Goal: Task Accomplishment & Management: Use online tool/utility

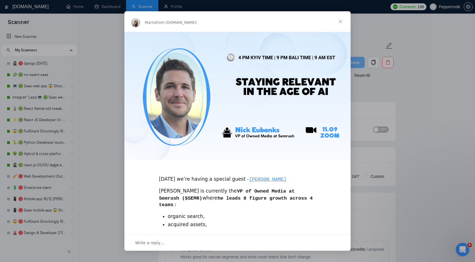
click at [339, 20] on span "Close" at bounding box center [340, 21] width 20 height 20
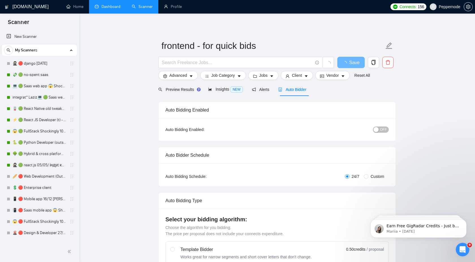
click at [109, 5] on link "Dashboard" at bounding box center [108, 6] width 26 height 5
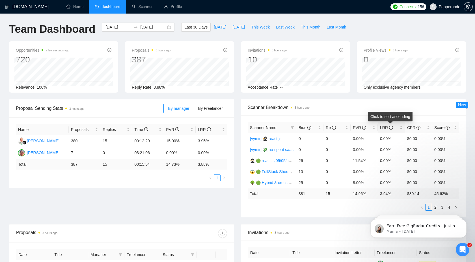
click at [381, 128] on span "LRR" at bounding box center [386, 128] width 13 height 5
click at [383, 128] on span "LRR" at bounding box center [386, 128] width 13 height 5
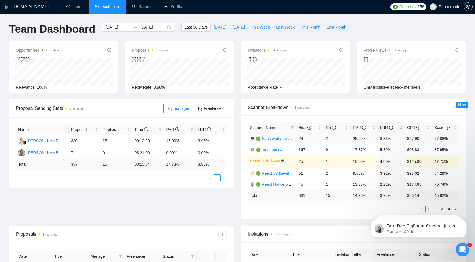
click at [260, 140] on link "💻 🟢 Saas web app 😱 Shockingly 27/11" at bounding box center [287, 139] width 74 height 5
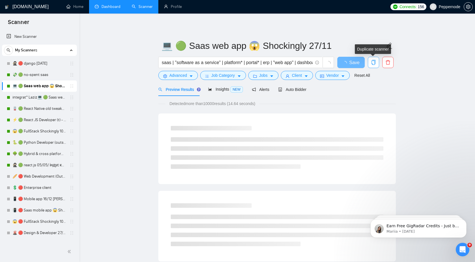
click at [373, 63] on icon "copy" at bounding box center [373, 62] width 5 height 5
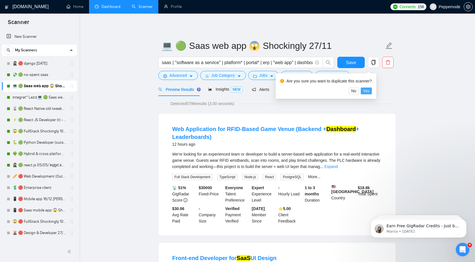
click at [370, 93] on span "Yes" at bounding box center [366, 91] width 7 height 6
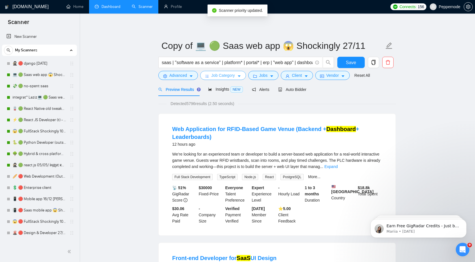
click at [219, 74] on span "Job Category" at bounding box center [222, 75] width 23 height 6
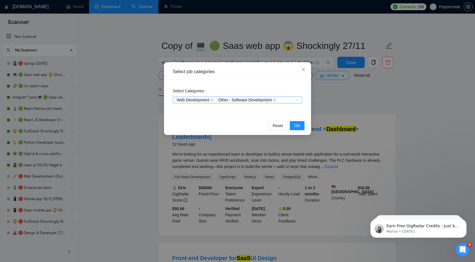
click at [292, 101] on div "Web Development Other - Software Development" at bounding box center [234, 100] width 121 height 6
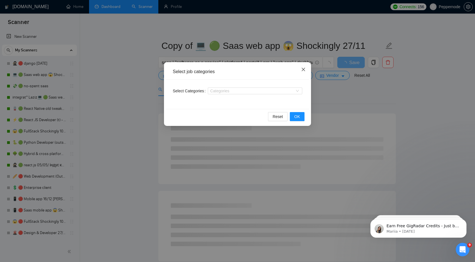
click at [304, 69] on icon "close" at bounding box center [303, 69] width 5 height 5
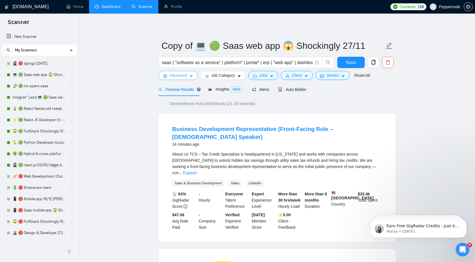
click at [183, 78] on span "Advanced" at bounding box center [178, 75] width 18 height 6
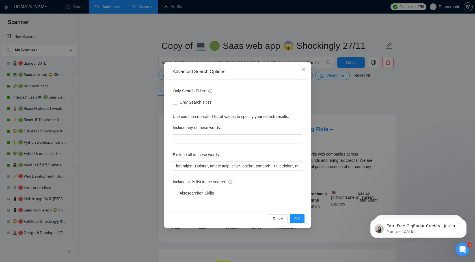
click at [202, 102] on span "Only Search Titles" at bounding box center [195, 102] width 37 height 6
click at [177, 102] on input "Only Search Titles" at bounding box center [175, 102] width 4 height 4
checkbox input "true"
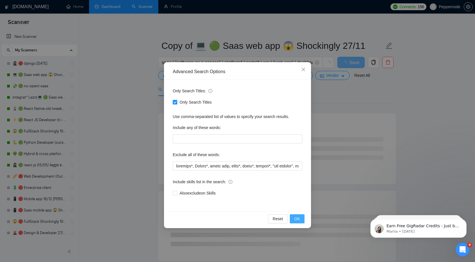
click at [298, 221] on span "OK" at bounding box center [297, 219] width 6 height 6
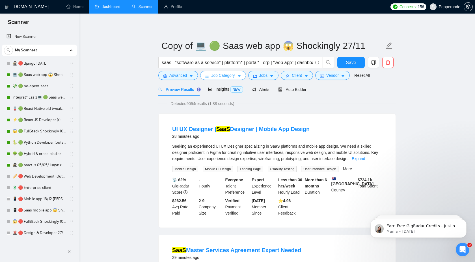
click at [228, 76] on span "Job Category" at bounding box center [222, 75] width 23 height 6
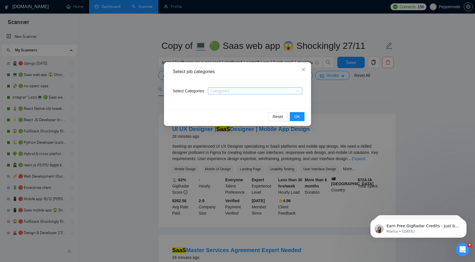
click at [236, 93] on div at bounding box center [252, 91] width 86 height 5
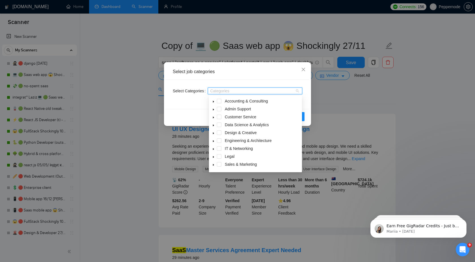
click at [213, 103] on icon "caret-down" at bounding box center [213, 101] width 3 height 3
click at [214, 112] on span at bounding box center [213, 109] width 7 height 7
click at [213, 111] on icon "caret-down" at bounding box center [213, 109] width 3 height 3
click at [214, 118] on icon "caret-down" at bounding box center [213, 118] width 1 height 2
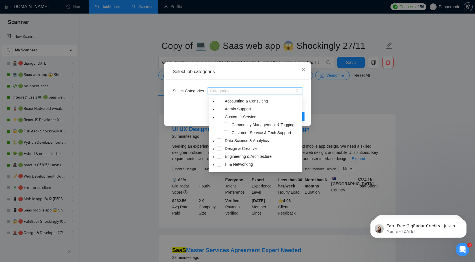
click at [214, 118] on icon "caret-down" at bounding box center [213, 117] width 3 height 3
click at [214, 124] on icon "caret-down" at bounding box center [213, 125] width 3 height 3
click at [218, 125] on span at bounding box center [219, 125] width 5 height 5
click at [214, 126] on icon "caret-down" at bounding box center [213, 125] width 3 height 3
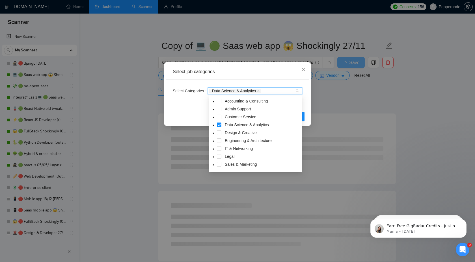
click at [214, 133] on icon "caret-down" at bounding box center [213, 133] width 3 height 3
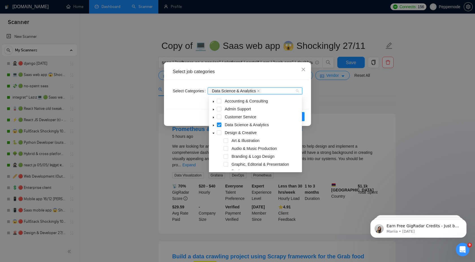
click at [213, 133] on icon "caret-down" at bounding box center [213, 133] width 3 height 3
click at [213, 142] on icon "caret-down" at bounding box center [213, 141] width 3 height 3
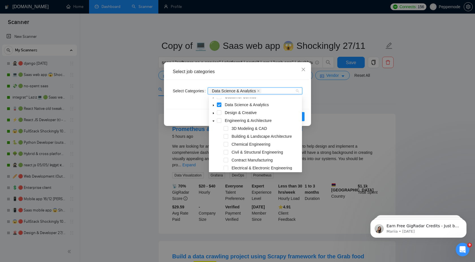
scroll to position [20, 0]
click at [213, 124] on span at bounding box center [213, 121] width 7 height 7
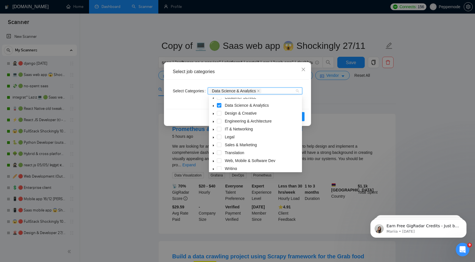
click at [213, 131] on icon "caret-down" at bounding box center [213, 129] width 3 height 3
click at [220, 131] on span at bounding box center [219, 129] width 5 height 5
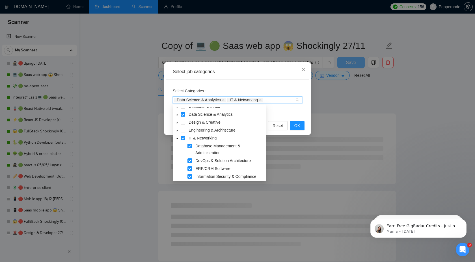
click at [178, 139] on icon "caret-down" at bounding box center [177, 138] width 3 height 3
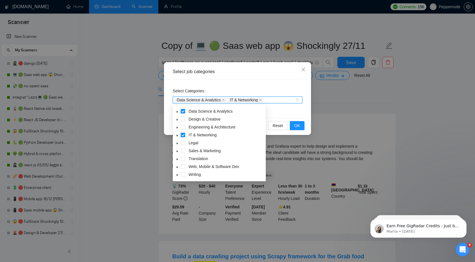
click at [291, 113] on div "Select Categories Data Science & Analytics IT & Networking" at bounding box center [237, 99] width 143 height 38
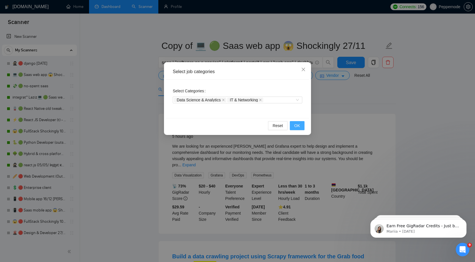
click at [297, 125] on span "OK" at bounding box center [297, 126] width 6 height 6
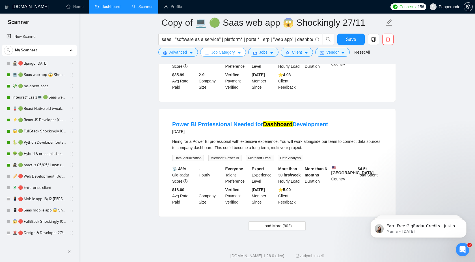
scroll to position [1141, 0]
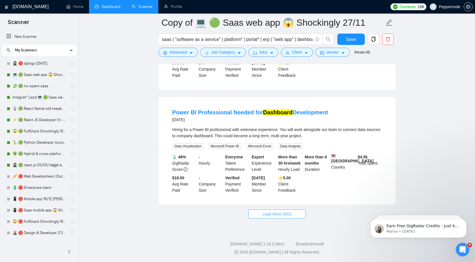
click at [262, 215] on span "Load More (902)" at bounding box center [276, 214] width 29 height 6
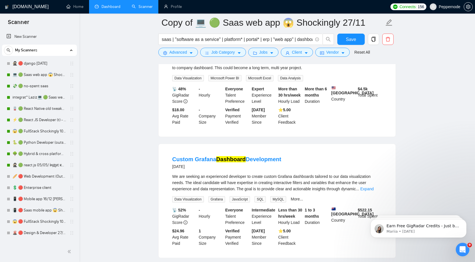
scroll to position [1217, 0]
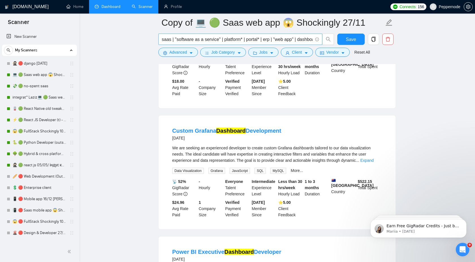
click at [212, 40] on input "saas | "software as a service" | platform* | portal* | erp | "web app" | dashbo…" at bounding box center [237, 39] width 151 height 7
click at [423, 47] on main "Copy of 💻 🟢 Saas web app 😱 Shockingly 27/11 saas | "software as a service" | pl…" at bounding box center [277, 75] width 378 height 2540
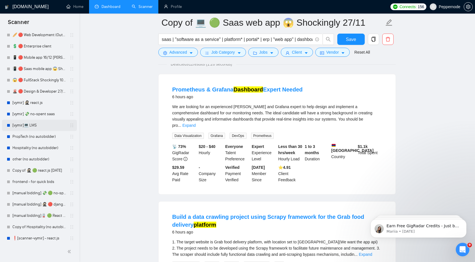
scroll to position [152, 0]
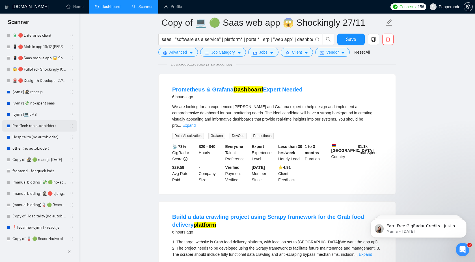
click at [26, 129] on link "PropTech (no autobidder)" at bounding box center [39, 125] width 54 height 11
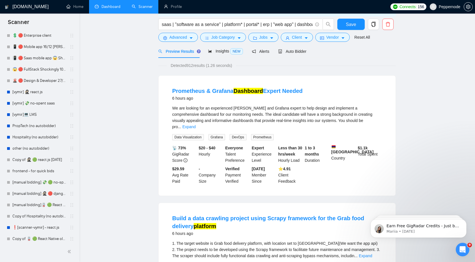
scroll to position [0, 0]
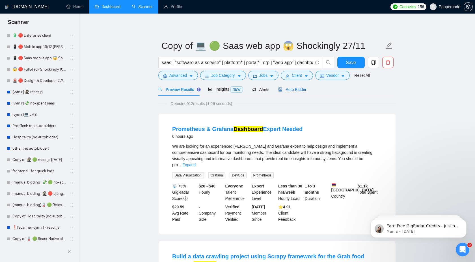
click at [295, 87] on span "Auto Bidder" at bounding box center [292, 89] width 28 height 5
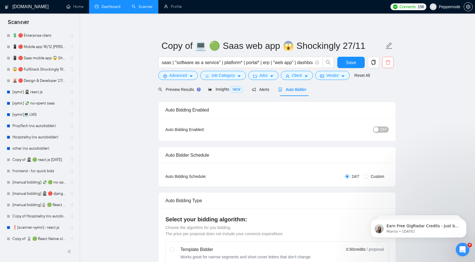
click at [389, 65] on icon "delete" at bounding box center [387, 62] width 5 height 5
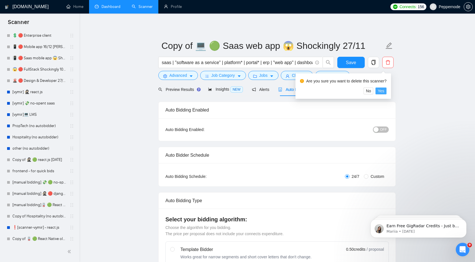
click at [384, 94] on span "Yes" at bounding box center [381, 91] width 7 height 6
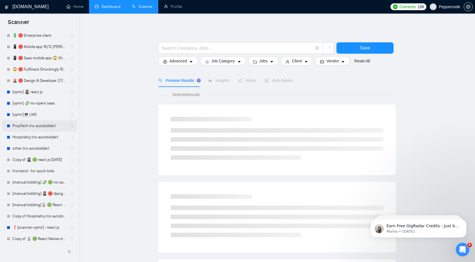
click at [33, 127] on link "PropTech (no autobidder)" at bounding box center [39, 125] width 54 height 11
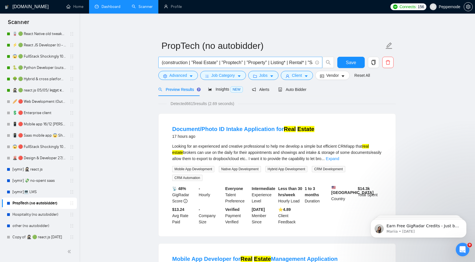
click at [215, 63] on input "(construction | "Real Estate" | "Proptech" | "Property" | Listing* | Rental* | …" at bounding box center [237, 62] width 151 height 7
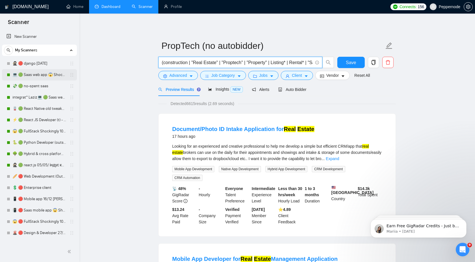
click at [29, 74] on link "💻 🟢 Saas web app 😱 Shockingly 27/11" at bounding box center [39, 74] width 54 height 11
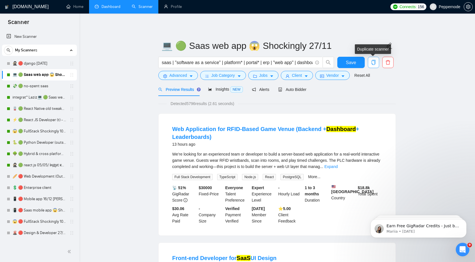
click at [372, 63] on icon "copy" at bounding box center [373, 62] width 5 height 5
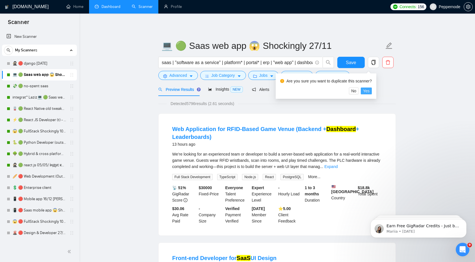
click at [370, 92] on span "Yes" at bounding box center [366, 91] width 7 height 6
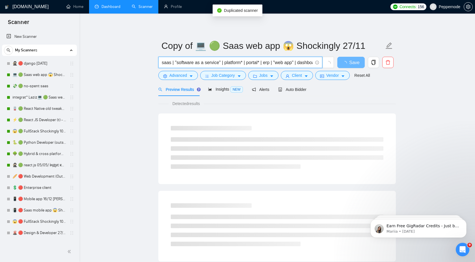
click at [231, 62] on input "saas | "software as a service" | platform* | portal* | erp | "web app" | dashbo…" at bounding box center [237, 62] width 151 height 7
paste input "(construction | "Real Estate" | "Proptech" | "Property" | Listing* | Rental* | …"
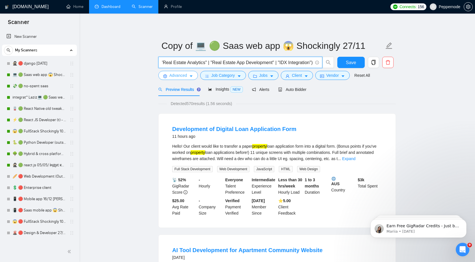
type input "(construction | "Real Estate" | "Proptech" | "Property" | Listing* | Rental* | …"
click at [166, 78] on icon "setting" at bounding box center [165, 76] width 4 height 4
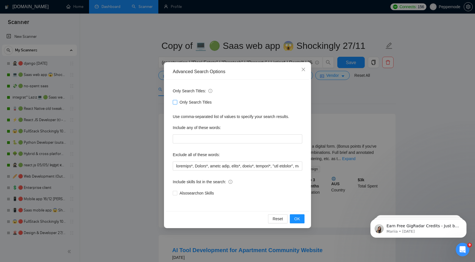
click at [195, 103] on span "Only Search Titles" at bounding box center [195, 102] width 37 height 6
click at [177, 103] on input "Only Search Titles" at bounding box center [175, 102] width 4 height 4
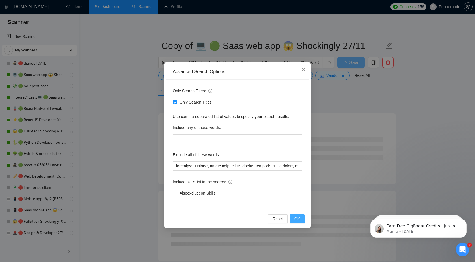
click at [301, 218] on button "OK" at bounding box center [297, 219] width 15 height 9
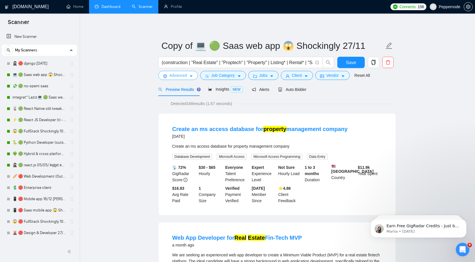
click at [190, 78] on icon "caret-down" at bounding box center [191, 76] width 4 height 4
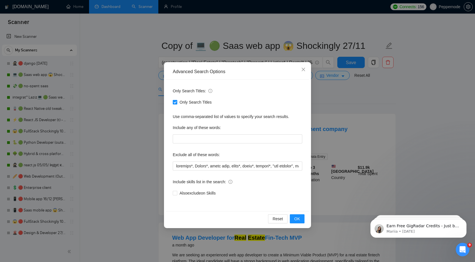
click at [189, 103] on span "Only Search Titles" at bounding box center [195, 102] width 37 height 6
click at [177, 103] on input "Only Search Titles" at bounding box center [175, 102] width 4 height 4
checkbox input "false"
click at [304, 215] on button "OK" at bounding box center [297, 219] width 15 height 9
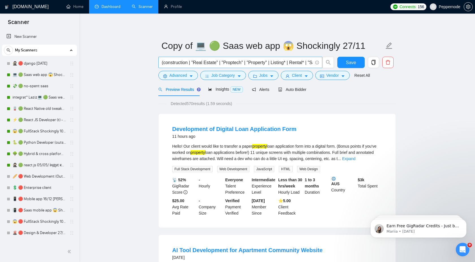
click at [210, 64] on input "(construction | "Real Estate" | "Proptech" | "Property" | Listing* | Rental* | …" at bounding box center [237, 62] width 151 height 7
click at [190, 76] on icon "caret-down" at bounding box center [191, 76] width 4 height 4
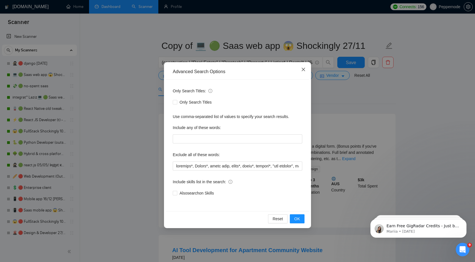
click at [306, 67] on span "Close" at bounding box center [303, 69] width 15 height 15
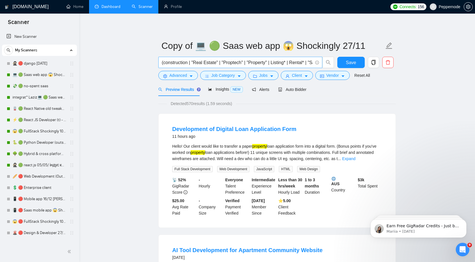
click at [203, 65] on input "(construction | "Real Estate" | "Proptech" | "Property" | Listing* | Rental* | …" at bounding box center [237, 62] width 151 height 7
click at [265, 63] on input "(construction | "Real Estate" | "Proptech" | "Property" | Listing* | Rental* | …" at bounding box center [237, 62] width 151 height 7
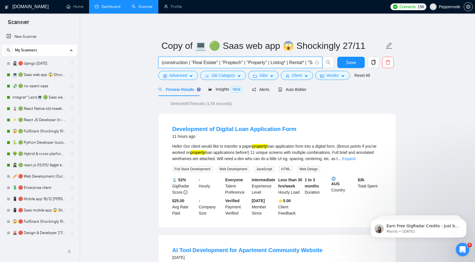
click at [265, 63] on input "(construction | "Real Estate" | "Proptech" | "Property" | Listing* | Rental* | …" at bounding box center [237, 62] width 151 height 7
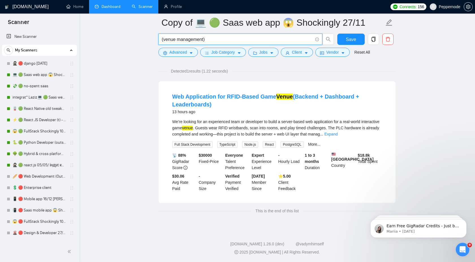
scroll to position [41, 0]
click at [166, 38] on input "(venue management)" at bounding box center [237, 39] width 151 height 7
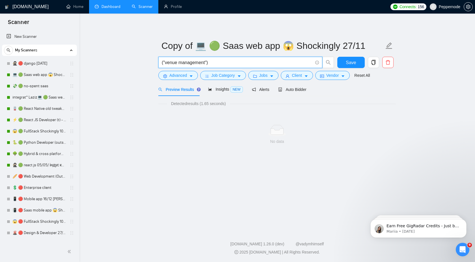
click at [167, 64] on input "("venue management")" at bounding box center [237, 62] width 151 height 7
click at [205, 64] on input "(venue management")" at bounding box center [237, 62] width 151 height 7
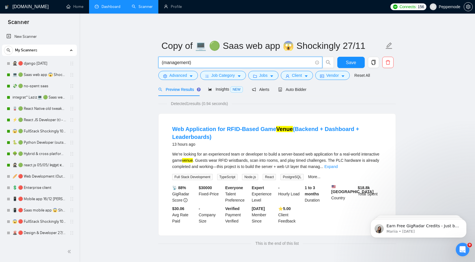
paste input "venue"
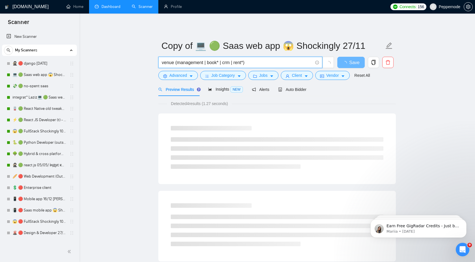
click at [423, 96] on main "Copy of 💻 🟢 Saas web app 😱 Shockingly 27/11 venue (management | book* | crm | r…" at bounding box center [277, 227] width 378 height 409
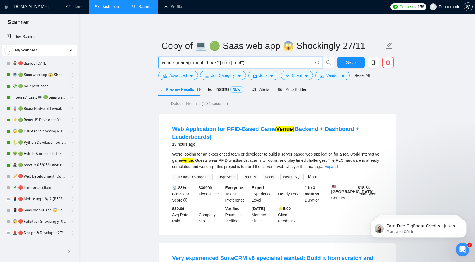
click at [170, 63] on input "venue (management | book* | crm | rent*)" at bounding box center [237, 62] width 151 height 7
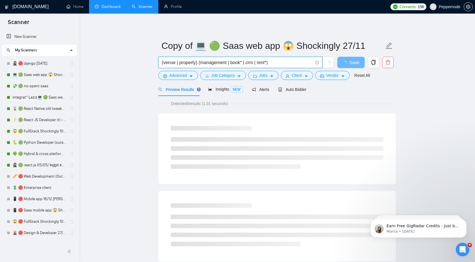
click at [452, 88] on main "Copy of 💻 🟢 Saas web app 😱 Shockingly 27/11 (venue | property) (management | bo…" at bounding box center [277, 227] width 378 height 409
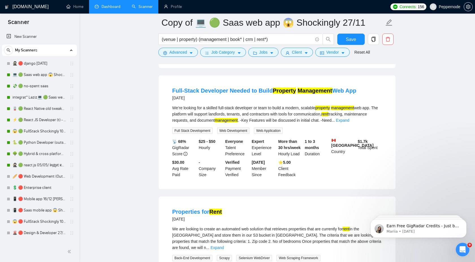
scroll to position [402, 0]
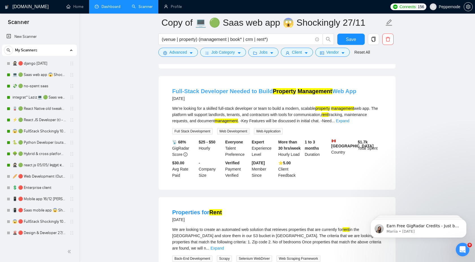
click at [281, 94] on mark "Property" at bounding box center [284, 91] width 23 height 6
click at [196, 40] on input "(venue | property) (management | book* | crm | rent*)" at bounding box center [237, 39] width 151 height 7
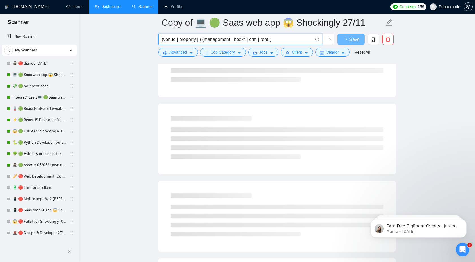
paste input "Real Estate"
click at [417, 70] on main "Copy of 💻 🟢 Saas web app 😱 Shockingly 27/11 (venue | property | real estate) (m…" at bounding box center [277, 59] width 378 height 877
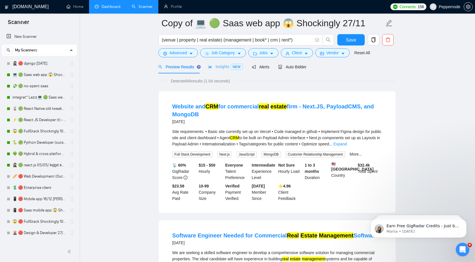
scroll to position [18, 0]
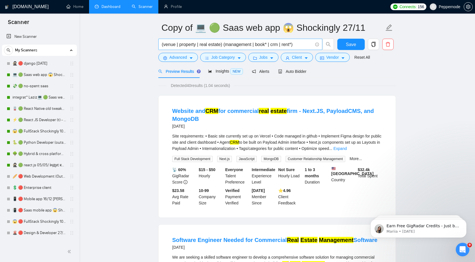
click at [217, 46] on input "(venue | property | real estate) (management | book* | crm | rent*)" at bounding box center [237, 44] width 151 height 7
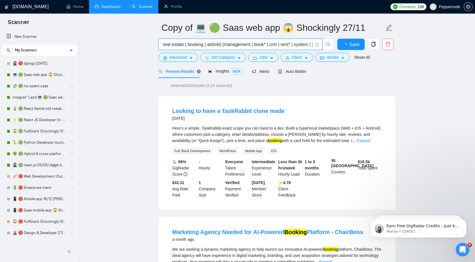
scroll to position [0, 39]
type input "(venue | property | real estate | booking | airbnb) (management | book* | crm |…"
click at [271, 113] on link "Looking to have a TaskRabbit clone made" at bounding box center [228, 111] width 113 height 6
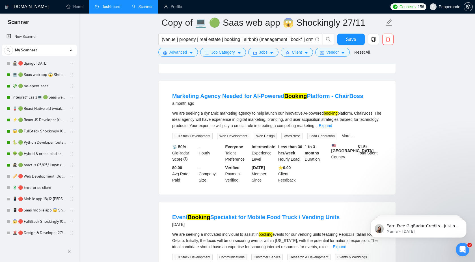
scroll to position [159, 0]
click at [308, 99] on link "Marketing Agency Needed for AI-Powered Booking Platform - ChairBoss" at bounding box center [267, 96] width 191 height 6
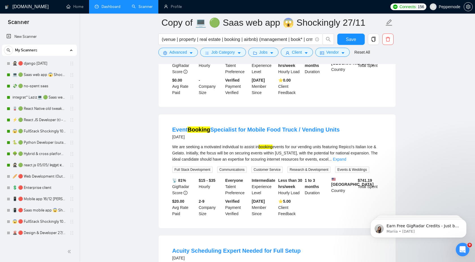
scroll to position [249, 0]
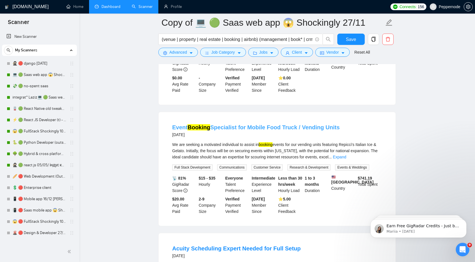
click at [265, 131] on link "Event Booking Specialist for Mobile Food Truck / Vending Units" at bounding box center [255, 127] width 167 height 6
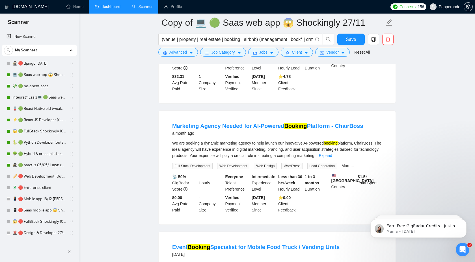
scroll to position [44, 0]
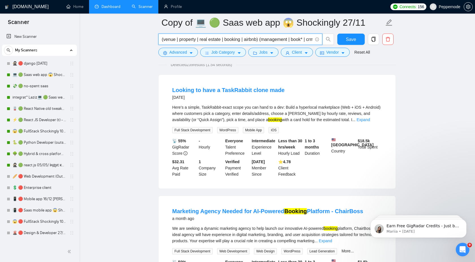
click at [257, 39] on input "(venue | property | real estate | booking | airbnb) (management | book* | crm |…" at bounding box center [237, 39] width 151 height 7
click at [235, 51] on span "Job Category" at bounding box center [222, 52] width 23 height 6
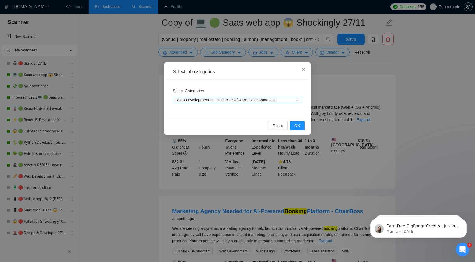
click at [294, 100] on div "Web Development Other - Software Development" at bounding box center [234, 100] width 121 height 6
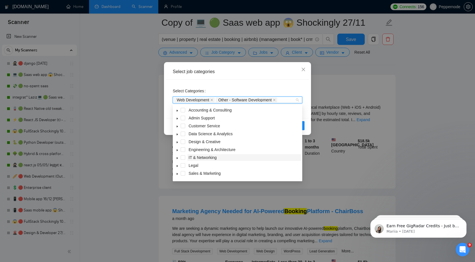
scroll to position [23, 0]
click at [176, 167] on icon "caret-down" at bounding box center [177, 167] width 3 height 3
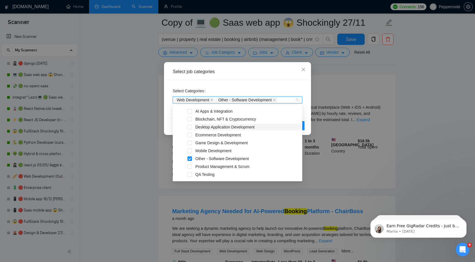
scroll to position [71, 0]
click at [183, 119] on span at bounding box center [183, 118] width 5 height 5
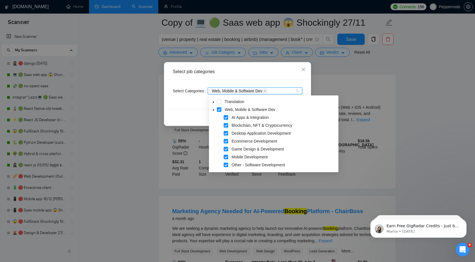
click at [191, 110] on div "Reset OK" at bounding box center [237, 116] width 143 height 15
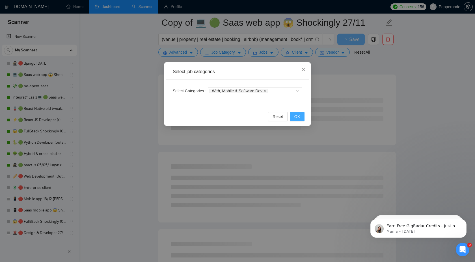
click at [299, 118] on span "OK" at bounding box center [297, 117] width 6 height 6
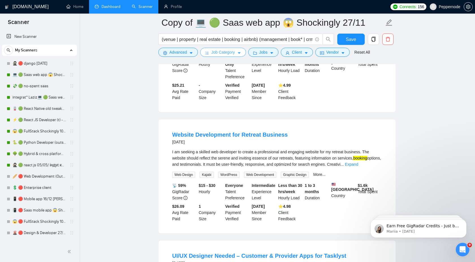
scroll to position [132, 0]
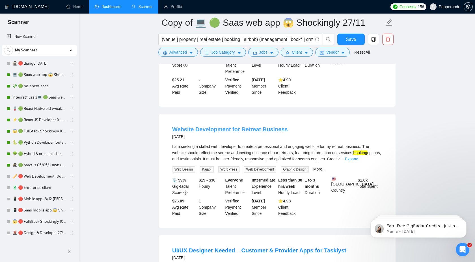
click at [255, 128] on link "Website Development for Retreat Business" at bounding box center [230, 129] width 116 height 6
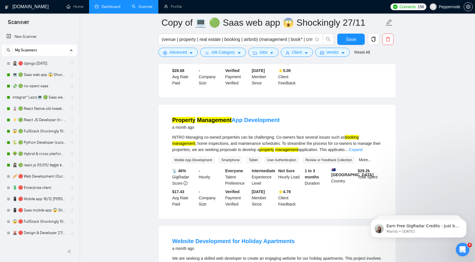
scroll to position [906, 0]
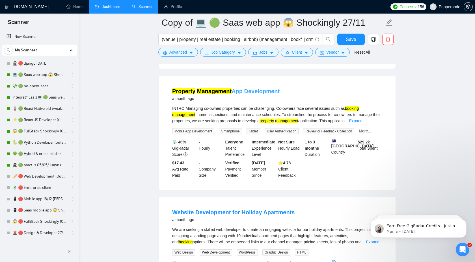
click at [248, 94] on link "Property Management App Development" at bounding box center [225, 91] width 107 height 6
click at [293, 38] on input "(venue | property | real estate | booking | airbnb) (management | book* | crm |…" at bounding box center [237, 39] width 151 height 7
paste input "App"
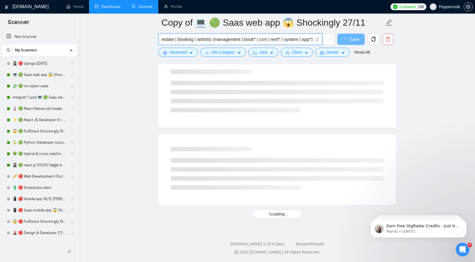
scroll to position [0, 0]
click at [249, 40] on input "(venue | property | real estate | booking | airbnb) (management | book* | crm |…" at bounding box center [237, 39] width 151 height 7
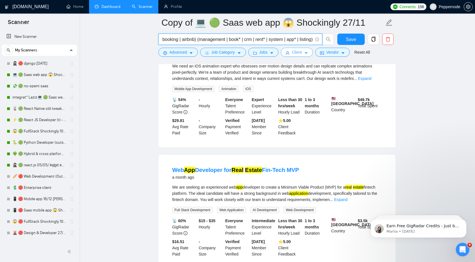
scroll to position [678, 0]
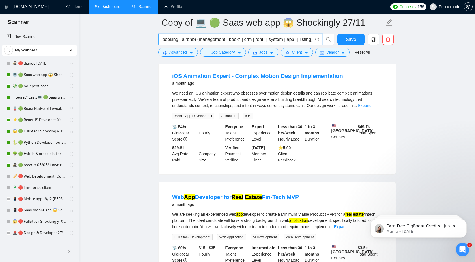
click at [286, 40] on input "(venue | property | real estate | booking | airbnb) (management | book* | crm |…" at bounding box center [237, 39] width 151 height 7
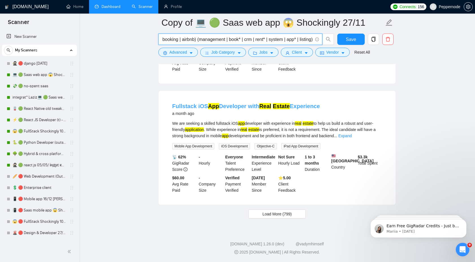
scroll to position [1148, 0]
type input "(venue | property | real estate | booking | airbnb) (management | book* | crm |…"
click at [281, 214] on span "Load More (799)" at bounding box center [276, 214] width 29 height 6
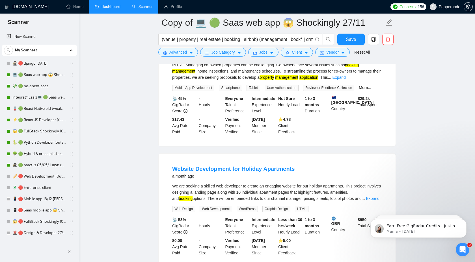
scroll to position [1657, 0]
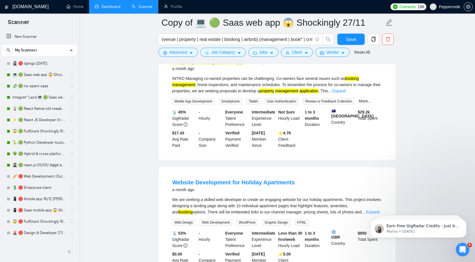
click at [260, 64] on link "Property Management App Development" at bounding box center [225, 61] width 107 height 6
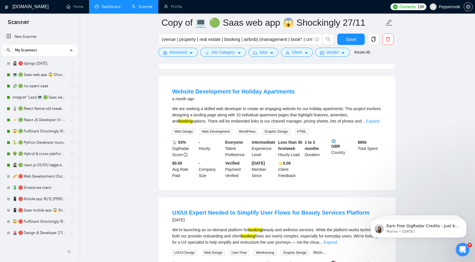
scroll to position [1748, 0]
click at [256, 95] on link "Website Development for Holiday Apartments" at bounding box center [233, 92] width 122 height 6
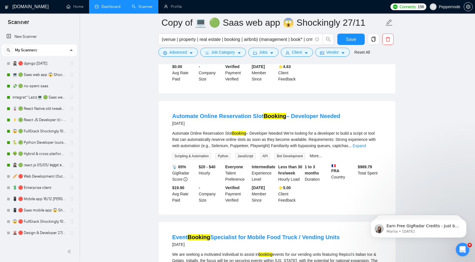
scroll to position [2114, 0]
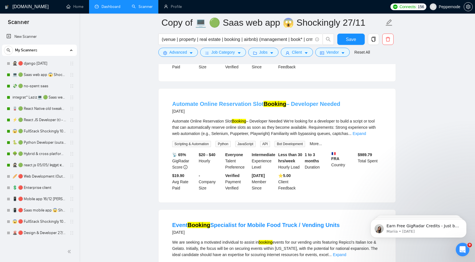
click at [241, 107] on link "Automate Online Reservation Slot Booking – Developer Needed" at bounding box center [256, 104] width 168 height 6
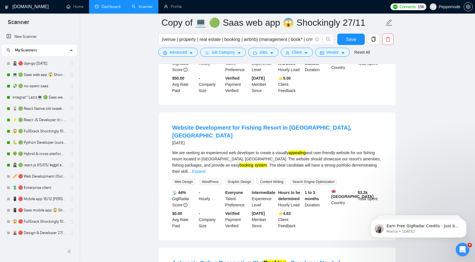
scroll to position [1250, 0]
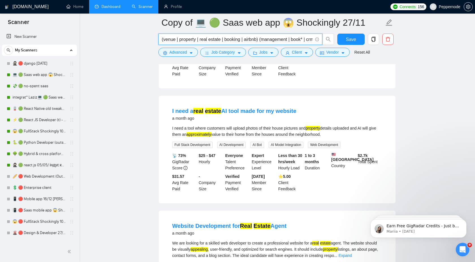
click at [255, 38] on input "(venue | property | real estate | booking | airbnb) (management | book* | crm |…" at bounding box center [237, 39] width 151 height 7
paste input "Reservation"
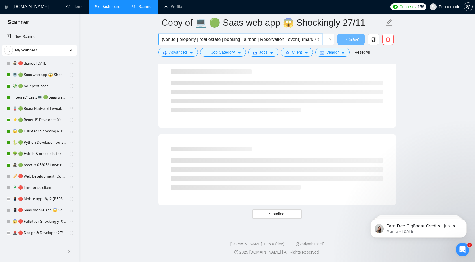
scroll to position [681, 0]
type input "(venue | property | real estate | booking | airbnb | Reservation | event) (mana…"
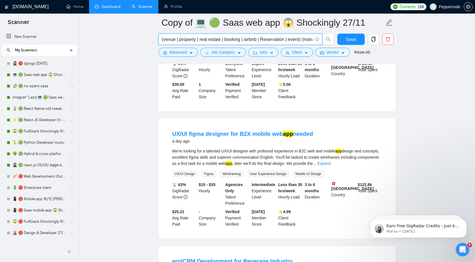
scroll to position [267, 0]
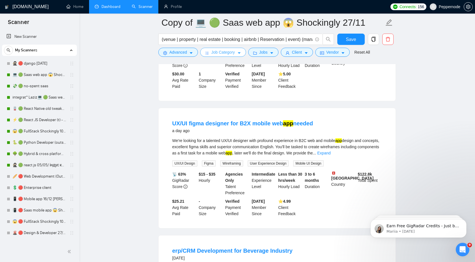
click at [224, 52] on span "Job Category" at bounding box center [222, 52] width 23 height 6
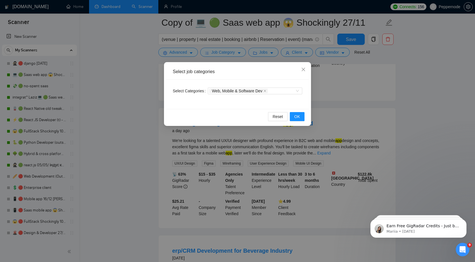
click at [274, 87] on div "Web, Mobile & Software Dev" at bounding box center [255, 91] width 94 height 9
click at [277, 89] on div "Web, Mobile & Software Dev" at bounding box center [252, 91] width 86 height 6
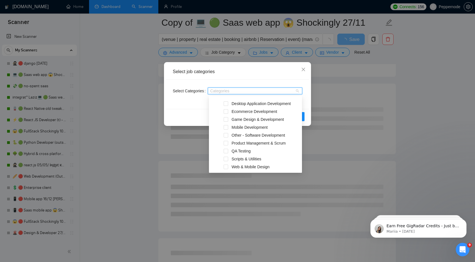
scroll to position [102, 0]
click at [250, 124] on span "Mobile Development" at bounding box center [250, 126] width 36 height 5
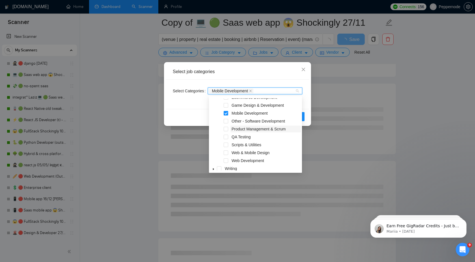
scroll to position [118, 0]
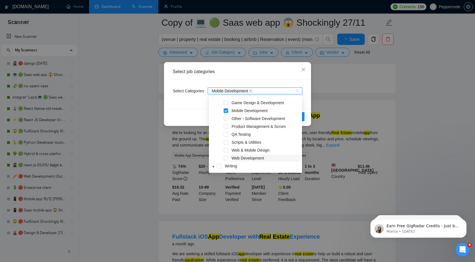
click at [236, 158] on span "Web Development" at bounding box center [248, 158] width 33 height 5
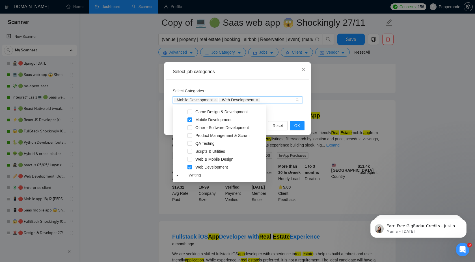
click at [295, 109] on div "Select Categories Mobile Development Web Development" at bounding box center [237, 99] width 143 height 38
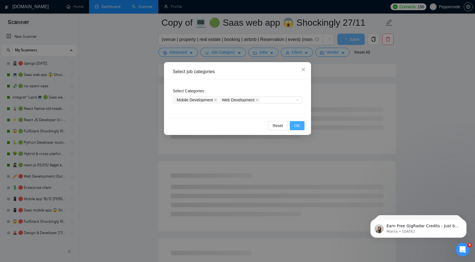
click at [297, 129] on span "OK" at bounding box center [297, 126] width 6 height 6
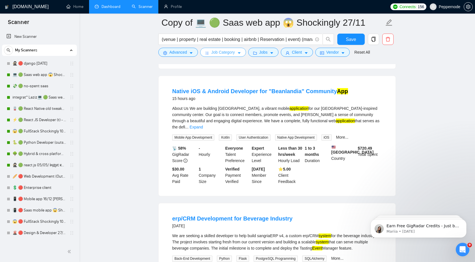
scroll to position [167, 0]
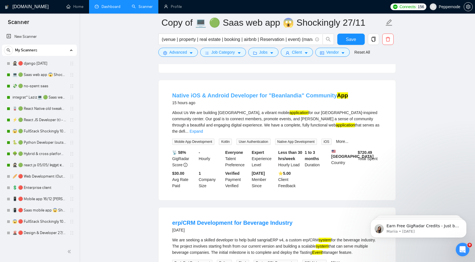
click at [318, 99] on link "Native iOS & Android Developer for "Beanlandia" Community App" at bounding box center [260, 95] width 176 height 6
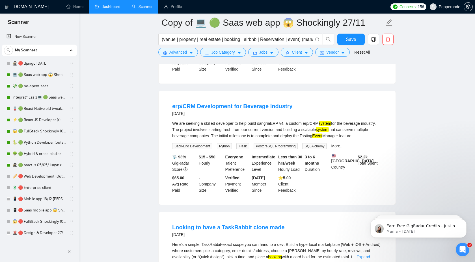
scroll to position [284, 0]
drag, startPoint x: 297, startPoint y: 107, endPoint x: 345, endPoint y: 107, distance: 47.5
click at [345, 107] on div "erp/CRM Development for Beverage Industry [DATE]" at bounding box center [277, 110] width 210 height 15
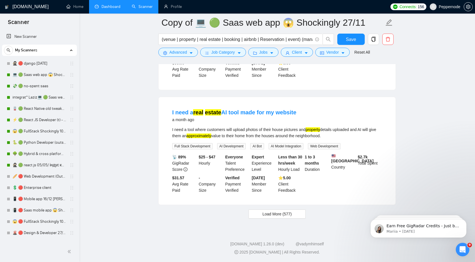
scroll to position [1139, 0]
click at [284, 215] on span "Load More (577)" at bounding box center [276, 214] width 29 height 6
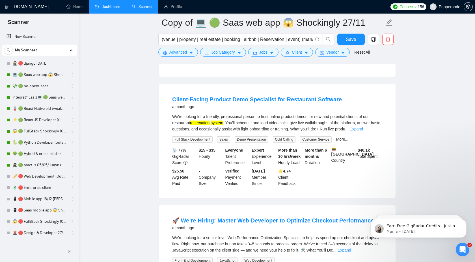
scroll to position [1255, 0]
click at [192, 52] on icon "caret-down" at bounding box center [191, 53] width 4 height 4
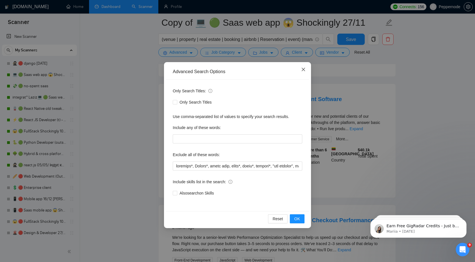
click at [303, 70] on icon "close" at bounding box center [303, 69] width 5 height 5
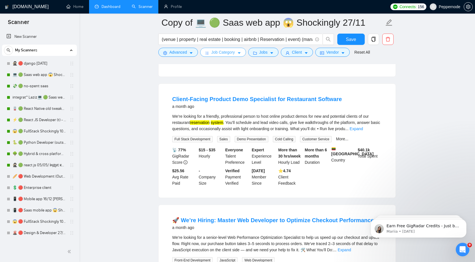
click at [227, 49] on button "Job Category" at bounding box center [223, 52] width 46 height 9
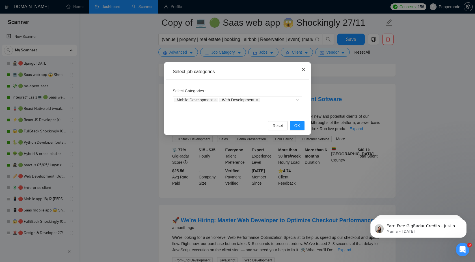
click at [305, 70] on icon "close" at bounding box center [303, 69] width 5 height 5
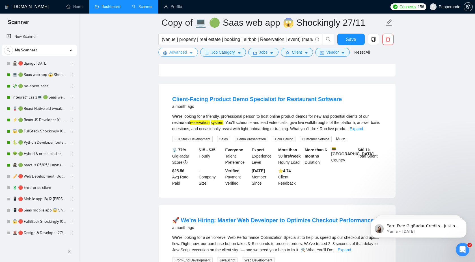
click at [184, 54] on span "Advanced" at bounding box center [178, 52] width 18 height 6
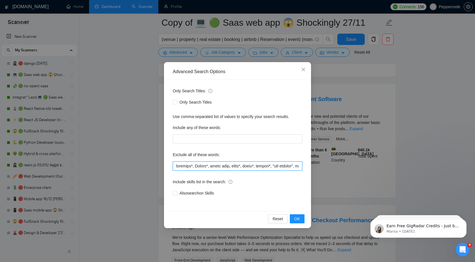
click at [207, 163] on input "text" at bounding box center [237, 166] width 129 height 9
type input "loremip, dolorsit*, Ametco*, adipi elit, seddo*, eiusm*, tempori*, "utl etdolor…"
click at [302, 222] on button "OK" at bounding box center [297, 219] width 15 height 9
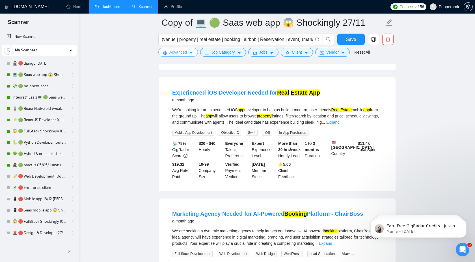
scroll to position [791, 0]
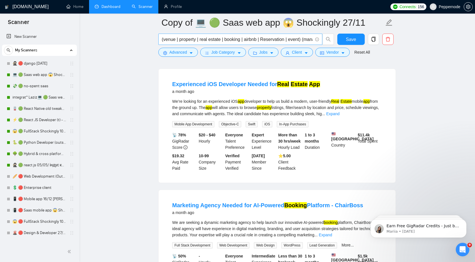
click at [296, 38] on input "(venue | property | real estate | booking | airbnb | Reservation | event) (mana…" at bounding box center [237, 39] width 151 height 7
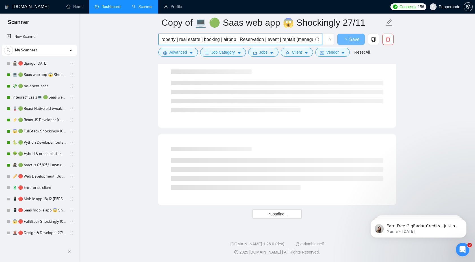
scroll to position [0, 0]
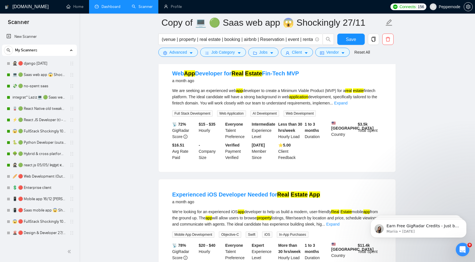
click at [443, 87] on main "Copy of 💻 🟢 Saas web app 😱 Shockingly 27/11 (venue | property | real estate | b…" at bounding box center [277, 6] width 378 height 1329
click at [302, 38] on input "(venue | property | real estate | booking | airbnb | Reservation | event | rent…" at bounding box center [237, 39] width 151 height 7
paste input "apartment"
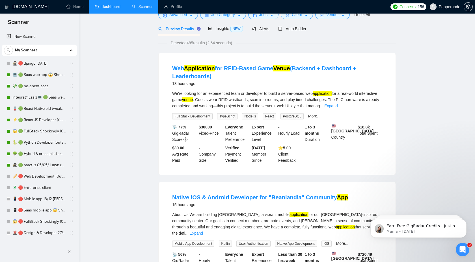
scroll to position [0, 0]
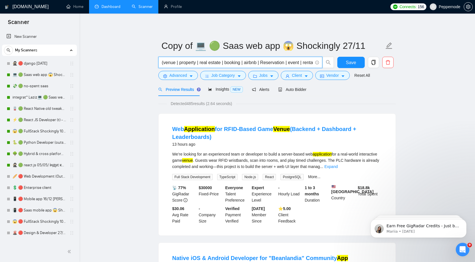
click at [169, 64] on input "(venue | property | real estate | booking | airbnb | Reservation | event | rent…" at bounding box center [237, 62] width 151 height 7
click at [285, 65] on input "(venue | property | real estate | booking | airbnb | Reservation | event | rent…" at bounding box center [237, 62] width 151 height 7
paste input "reservation | event | rental | accommodation | housing | lodging | apartment | …"
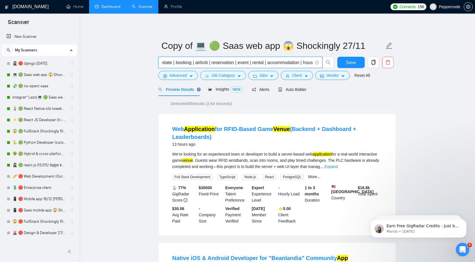
scroll to position [0, 195]
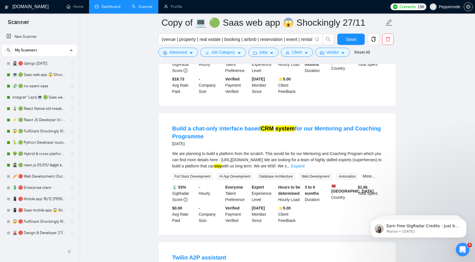
scroll to position [641, 0]
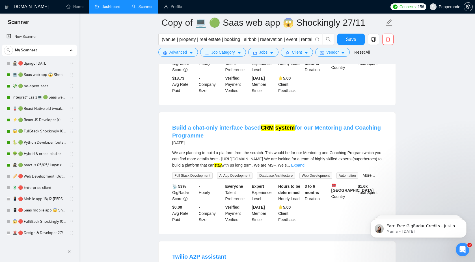
click at [238, 128] on link "Build a chat-only interface based CRM system for our Mentoring and Coaching Pro…" at bounding box center [276, 132] width 209 height 14
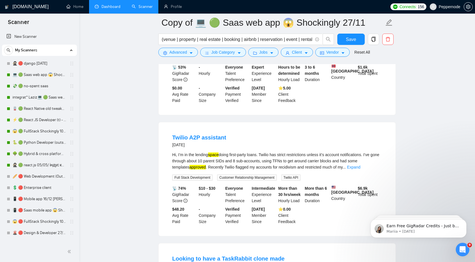
scroll to position [805, 0]
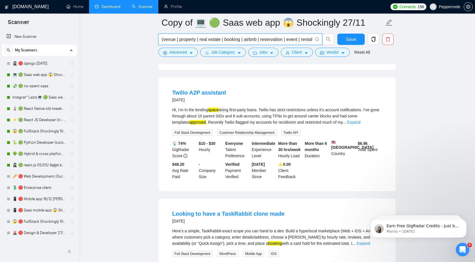
click at [295, 40] on input "(venue | property | real estate | booking | airbnb | reservation | event | rent…" at bounding box center [237, 39] width 151 height 7
click at [249, 40] on input "(venue | property | real estate | booking | airbnb | reservation | event | rent…" at bounding box center [237, 39] width 151 height 7
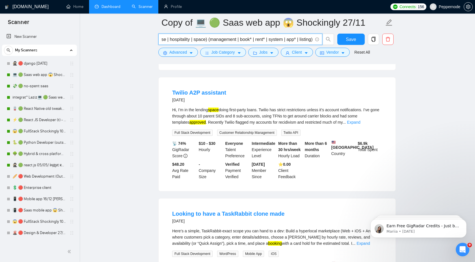
type input "(venue | property | real estate | booking | airbnb | reservation | event | rent…"
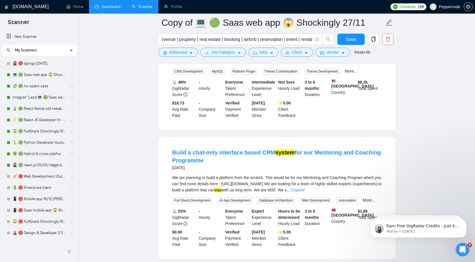
scroll to position [616, 0]
click at [179, 53] on span "Advanced" at bounding box center [178, 52] width 18 height 6
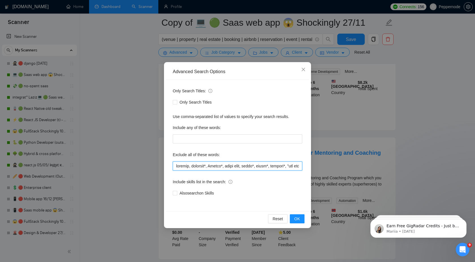
click at [186, 165] on input "text" at bounding box center [237, 166] width 129 height 9
type input "lor, ipsumdo, sitametc*, Adipis*, elits doei, tempo*, incid*, utlabor*, "etd ma…"
click at [300, 220] on button "OK" at bounding box center [297, 219] width 15 height 9
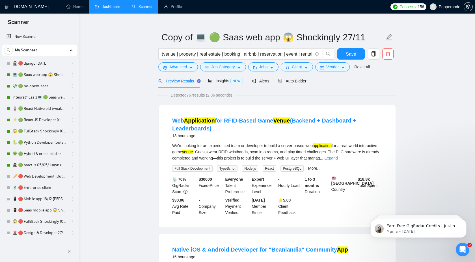
scroll to position [0, 0]
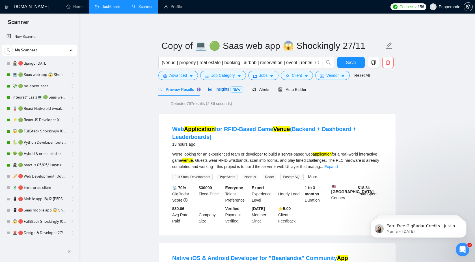
click at [226, 92] on span "Insights NEW" at bounding box center [225, 89] width 34 height 5
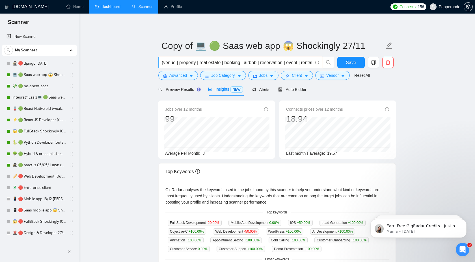
click at [277, 64] on input "(venue | property | real estate | booking | airbnb | reservation | event | rent…" at bounding box center [237, 62] width 151 height 7
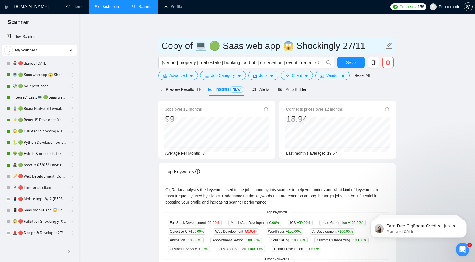
click at [326, 44] on input "Copy of 💻 🟢 Saas web app 😱 Shockingly 27/11" at bounding box center [272, 46] width 223 height 14
click at [174, 48] on input "Copy of 💻 🟢 Saas web app 😱 Shockingly 27/11" at bounding box center [272, 46] width 223 height 14
type input "draft of 💻 🟢 Saas web app 😱 Shockingly 27/11"
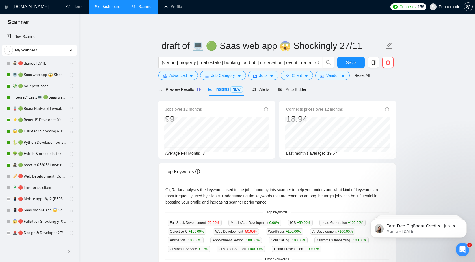
click at [451, 81] on main "draft of 💻 🟢 Saas web app 😱 Shockingly 27/11 (venue | property | real estate | …" at bounding box center [277, 211] width 378 height 377
click at [300, 88] on span "Auto Bidder" at bounding box center [292, 89] width 28 height 5
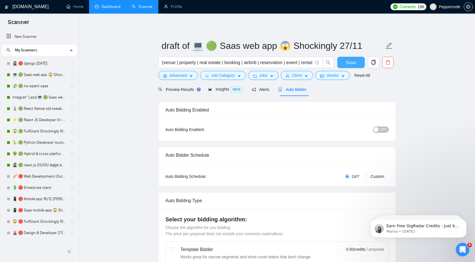
click at [354, 63] on span "Save" at bounding box center [351, 62] width 10 height 7
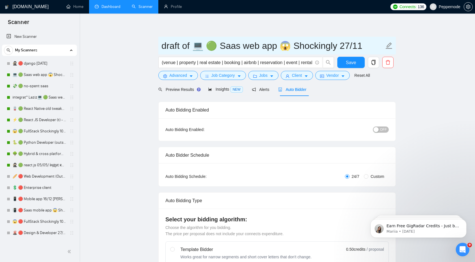
click at [191, 45] on input "draft of 💻 🟢 Saas web app 😱 Shockingly 27/11" at bounding box center [272, 46] width 223 height 14
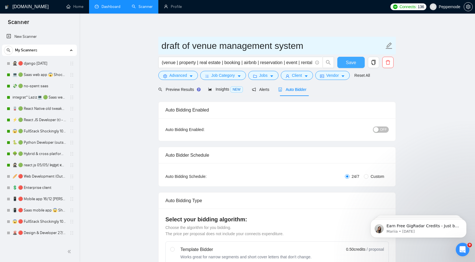
type input "draft of venue management system"
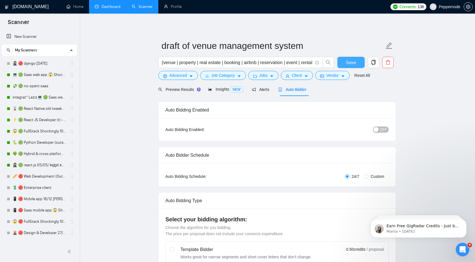
click at [352, 62] on span "Save" at bounding box center [351, 62] width 10 height 7
click at [51, 77] on link "💻 🟢 Saas web app 😱 Shockingly 27/11" at bounding box center [39, 74] width 54 height 11
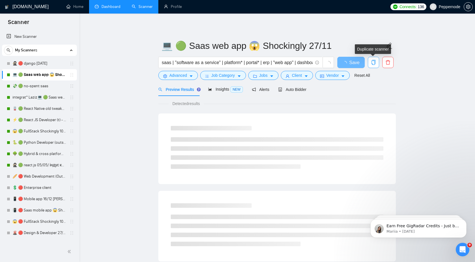
click at [374, 63] on icon "copy" at bounding box center [373, 62] width 5 height 5
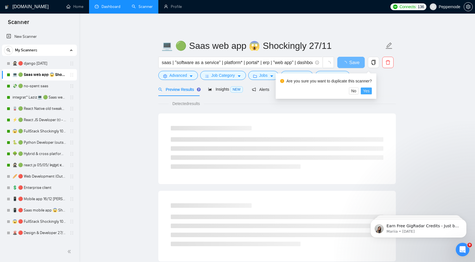
click at [370, 93] on span "Yes" at bounding box center [366, 91] width 7 height 6
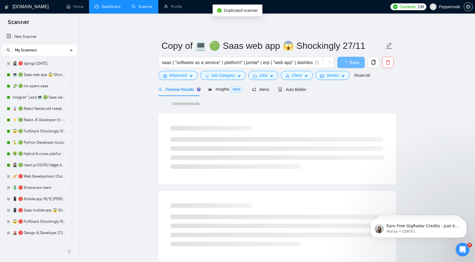
click at [266, 63] on input "saas | "software as a service" | platform* | portal* | erp | "web app" | dashbo…" at bounding box center [237, 62] width 151 height 7
paste input "(RMS | revenue management system | "Restaurant Management" | "Hotel Booking" | …"
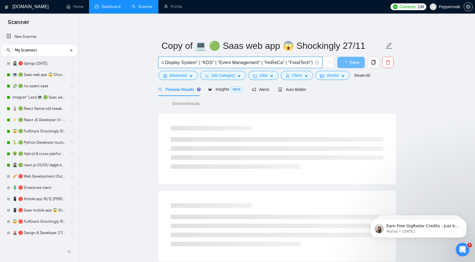
type input "(RMS | revenue management system | "Restaurant Management" | "Hotel Booking" | …"
click at [432, 88] on main "Copy of 💻 🟢 Saas web app 😱 Shockingly 27/11 (RMS | revenue management system | …" at bounding box center [277, 259] width 378 height 472
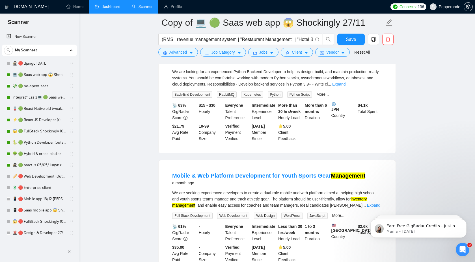
scroll to position [88, 0]
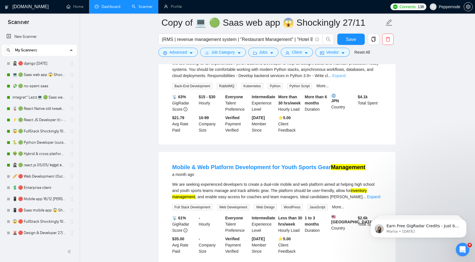
click at [346, 75] on link "Expand" at bounding box center [338, 76] width 13 height 5
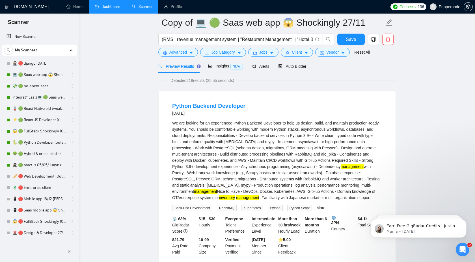
scroll to position [27, 0]
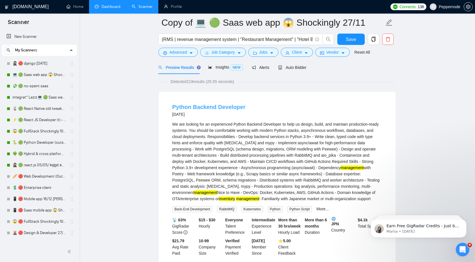
click at [229, 104] on link "Python Backend Developer" at bounding box center [208, 107] width 73 height 6
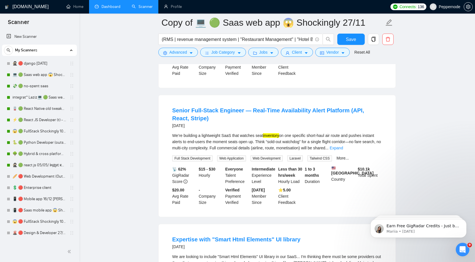
scroll to position [455, 0]
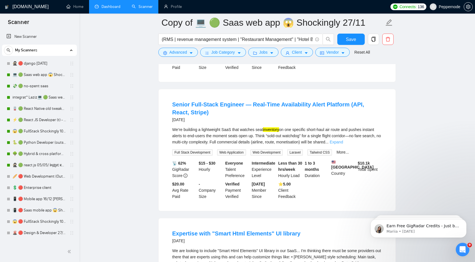
click at [343, 144] on link "Expand" at bounding box center [336, 142] width 13 height 5
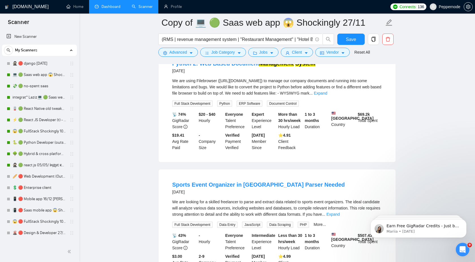
scroll to position [1016, 0]
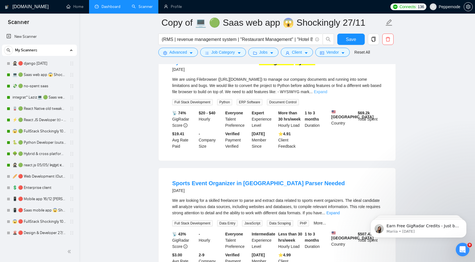
click at [327, 94] on link "Expand" at bounding box center [320, 92] width 13 height 5
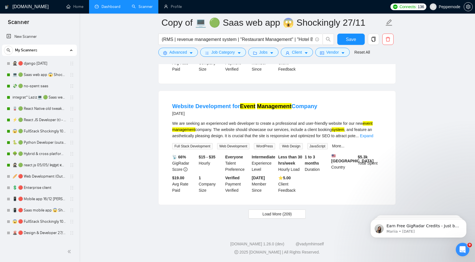
scroll to position [1292, 0]
click at [373, 138] on link "Expand" at bounding box center [366, 136] width 13 height 5
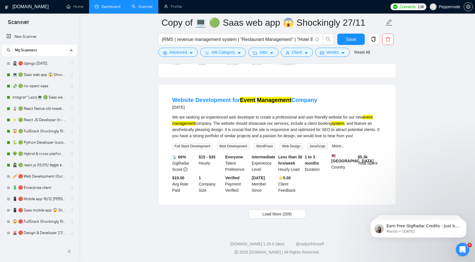
scroll to position [1313, 0]
click at [302, 213] on button "Load More (209)" at bounding box center [277, 214] width 57 height 9
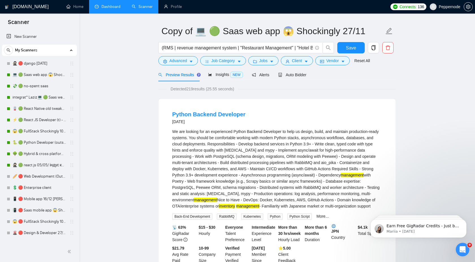
scroll to position [0, 0]
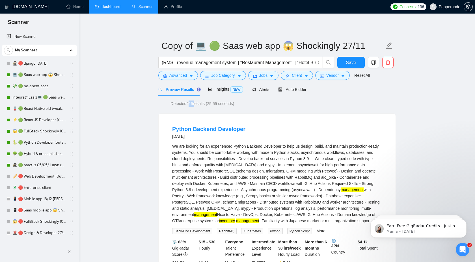
drag, startPoint x: 189, startPoint y: 103, endPoint x: 197, endPoint y: 103, distance: 8.5
click at [197, 103] on span "Detected 219 results (25.55 seconds)" at bounding box center [203, 104] width 72 height 6
click at [226, 88] on span "Insights NEW" at bounding box center [225, 89] width 34 height 5
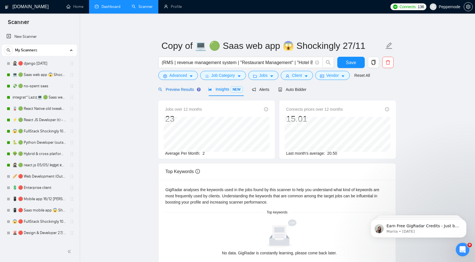
click at [189, 89] on span "Preview Results" at bounding box center [178, 89] width 41 height 5
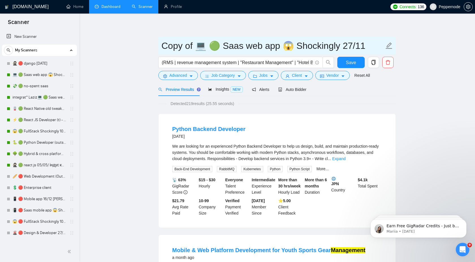
click at [231, 49] on input "Copy of 💻 🟢 Saas web app 😱 Shockingly 27/11" at bounding box center [272, 46] width 223 height 14
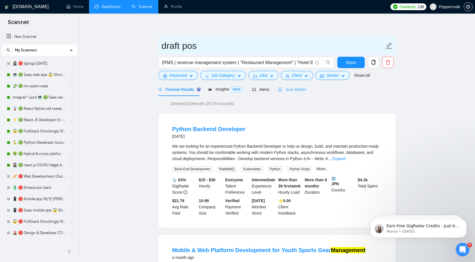
type input "draft pos"
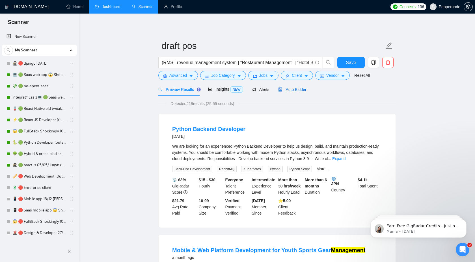
click at [305, 90] on span "Auto Bidder" at bounding box center [292, 89] width 28 height 5
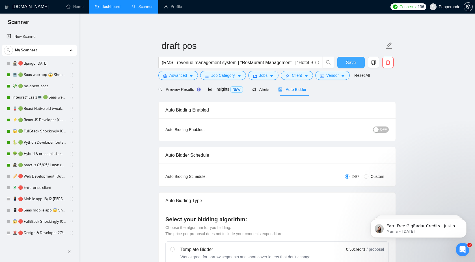
click at [352, 66] on span "Save" at bounding box center [351, 62] width 10 height 7
click at [375, 63] on icon "copy" at bounding box center [374, 62] width 4 height 5
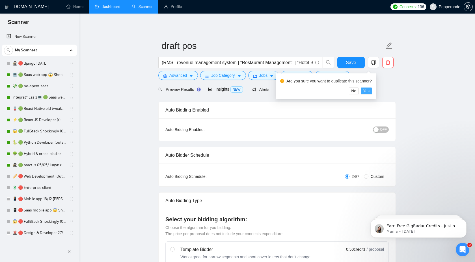
click at [370, 93] on span "Yes" at bounding box center [366, 91] width 7 height 6
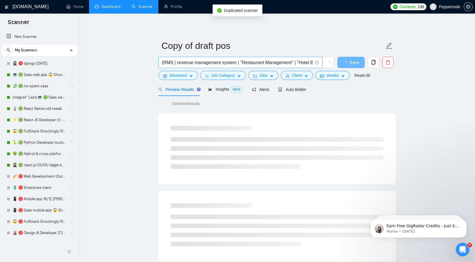
click at [266, 62] on input "(RMS | revenue management system | "Restaurant Management" | "Hotel Booking" | …" at bounding box center [237, 62] width 151 height 7
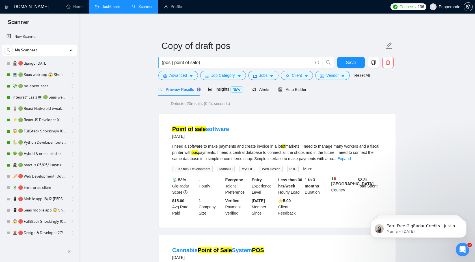
click at [217, 63] on input "(pos | point of sale)" at bounding box center [237, 62] width 151 height 7
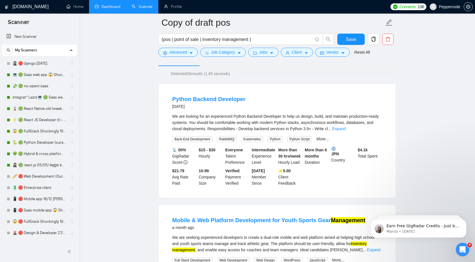
scroll to position [42, 0]
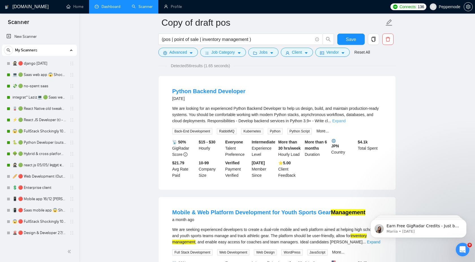
click at [346, 122] on link "Expand" at bounding box center [338, 121] width 13 height 5
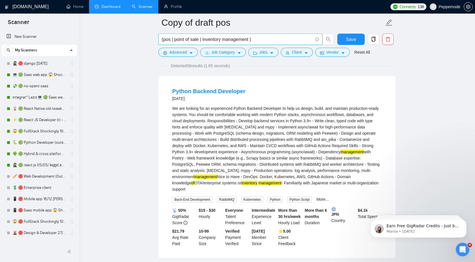
click at [258, 38] on input "(pos | point of sale | inventory management )" at bounding box center [237, 39] width 151 height 7
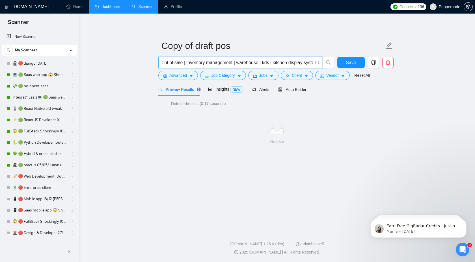
scroll to position [0, 25]
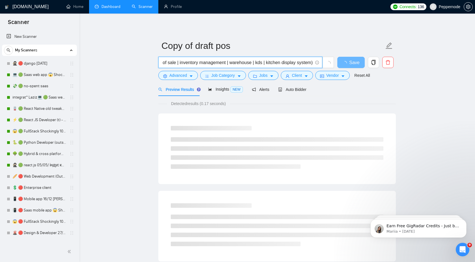
click at [448, 90] on main "Copy of draft pos (pos | point of sale | inventory management | warehouse | kds…" at bounding box center [277, 259] width 378 height 472
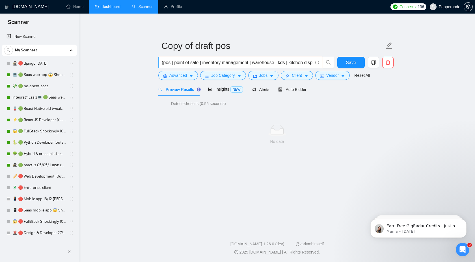
click at [296, 61] on input "(pos | point of sale | inventory management | warehouse | kds | kitchen display…" at bounding box center [237, 62] width 151 height 7
click at [327, 62] on icon "search" at bounding box center [328, 62] width 5 height 5
click at [306, 66] on span "(pos | point of sale | inventory management | warehouse | kds | kitchen display…" at bounding box center [240, 62] width 164 height 11
click at [305, 64] on input "(pos | point of sale | inventory management | warehouse | kds | kitchen display…" at bounding box center [237, 62] width 151 height 7
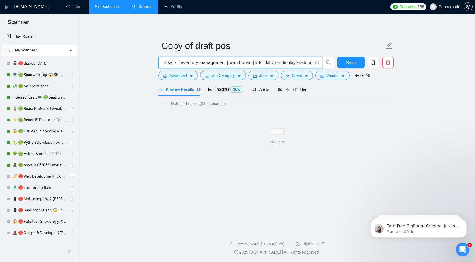
click at [305, 64] on input "(pos | point of sale | inventory management | warehouse | kds | kitchen display…" at bounding box center [237, 62] width 151 height 7
click at [427, 73] on main "Copy of draft pos (pos | point of sale | inventory management | warehouse | kds…" at bounding box center [277, 121] width 378 height 196
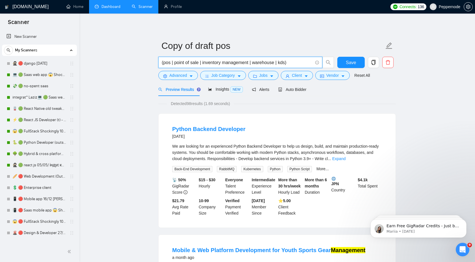
click at [292, 63] on input "(pos | point of sale | inventory management | warehouse | kds)" at bounding box center [237, 62] width 151 height 7
paste input "| kitchen display system"
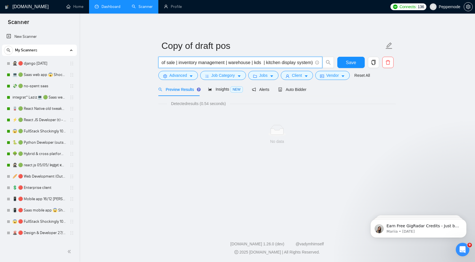
click at [261, 65] on input "(pos | point of sale | inventory management | warehouse | kds | kitchen display…" at bounding box center [237, 62] width 151 height 7
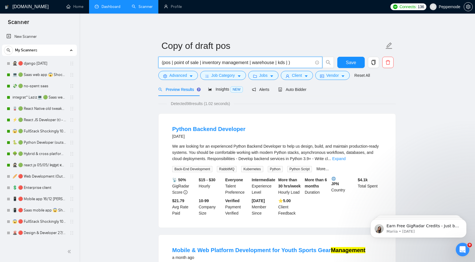
paste input ""Kitchen Display System""
click at [205, 61] on input "(pos | point of sale | inventory management | warehouse | kds | "Kitchen Displa…" at bounding box center [237, 62] width 151 height 7
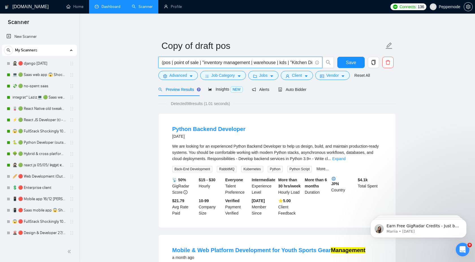
click at [249, 65] on input "(pos | point of sale | "inventory management | warehouse | kds | "Kitchen Displ…" at bounding box center [237, 62] width 151 height 7
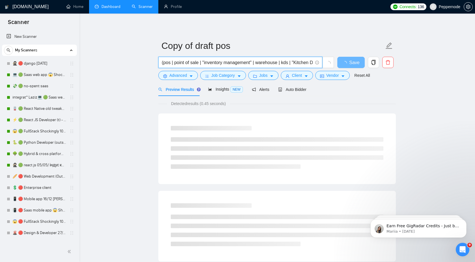
click at [433, 78] on main "Copy of draft pos (pos | point of sale | "inventory management" | warehouse | k…" at bounding box center [277, 259] width 378 height 472
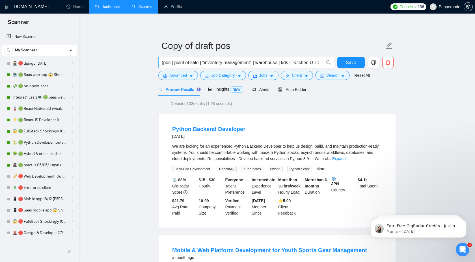
click at [292, 64] on input "(pos | point of sale | "inventory management" | warehouse | kds | "Kitchen Disp…" at bounding box center [237, 62] width 151 height 7
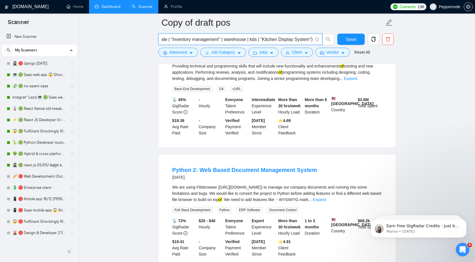
scroll to position [306, 0]
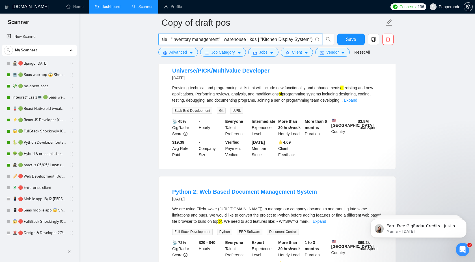
click at [247, 33] on form "Copy of draft pos (pos | point of sale | "inventory management" | warehouse | k…" at bounding box center [276, 37] width 237 height 46
click at [180, 39] on input "(pos | point of sale | "inventory management" | warehouse | kds | "Kitchen Disp…" at bounding box center [237, 39] width 151 height 7
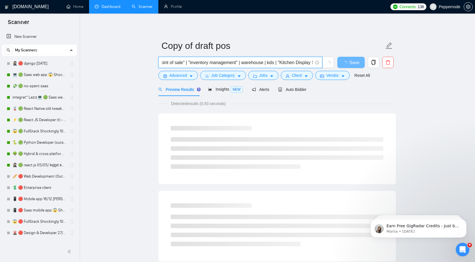
scroll to position [0, 19]
click at [282, 65] on input "(pos | "point of sale" | "inventory management" | warehouse | kds | "Kitchen Di…" at bounding box center [237, 62] width 151 height 7
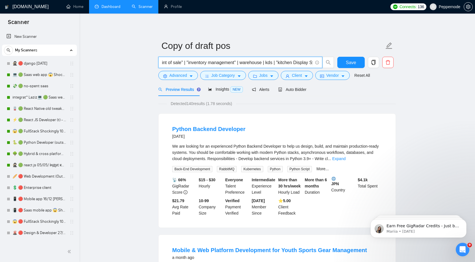
click at [300, 63] on input "(pos | "point of sale" | "inventory management" | warehouse | kds | "kitchen Di…" at bounding box center [237, 62] width 151 height 7
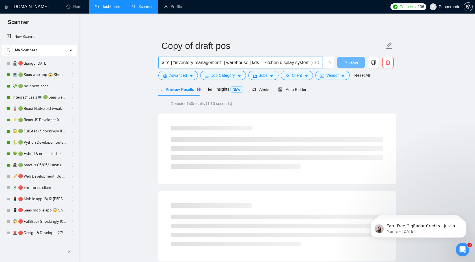
scroll to position [0, 35]
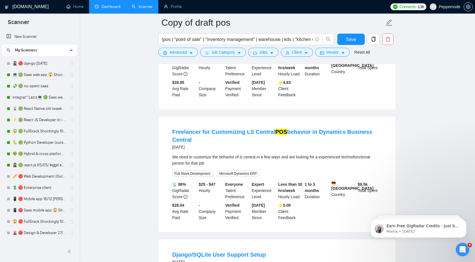
scroll to position [976, 0]
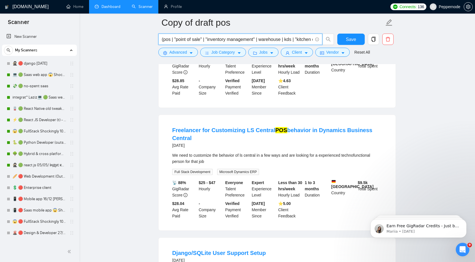
click at [285, 40] on input "(pos | "point of sale" | "inventory management" | warehouse | kds | "kitchen di…" at bounding box center [237, 39] width 151 height 7
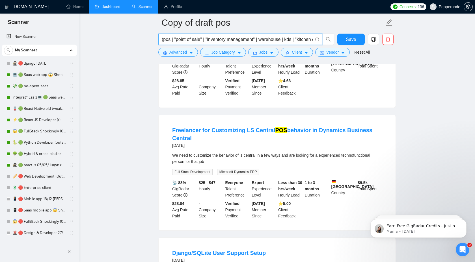
paste input "kds | point of sale | kiosk | payment system | checkout | billing | invoicing |…"
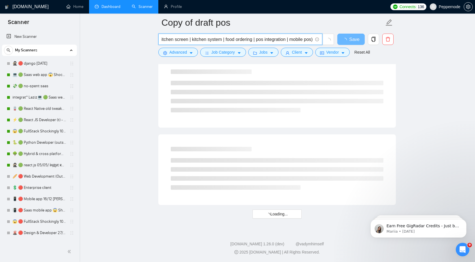
scroll to position [681, 0]
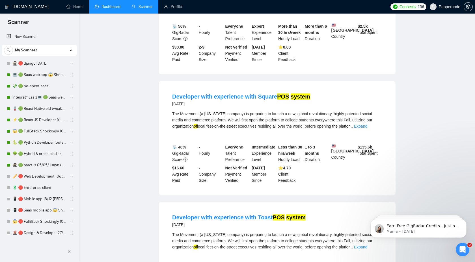
scroll to position [0, 0]
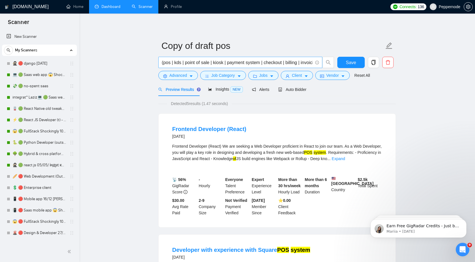
click at [183, 64] on input "(pos | kds | point of sale | kiosk | payment system | checkout | billing | invo…" at bounding box center [237, 62] width 151 height 7
click at [237, 63] on input "(pos | kds | "point of sale" | kiosk | payment system | checkout | billing | in…" at bounding box center [237, 62] width 151 height 7
click at [274, 63] on input "(pos | kds | "point of sale" | kiosk | checkout | billing | invoicing | cashier…" at bounding box center [237, 62] width 151 height 7
click at [267, 64] on input "(pos | kds | "point of sale" | kiosk | checkout | billing | invoicing | cashier…" at bounding box center [237, 62] width 151 height 7
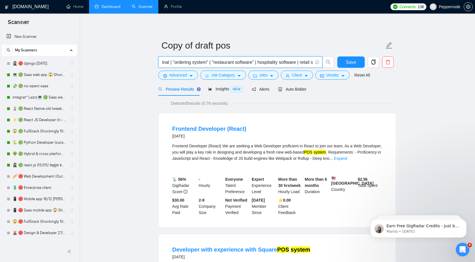
scroll to position [0, 0]
click at [303, 62] on input "(pos | kds | "point of sale" | kiosk | checkout | billing | invoicing | cashier…" at bounding box center [237, 62] width 151 height 7
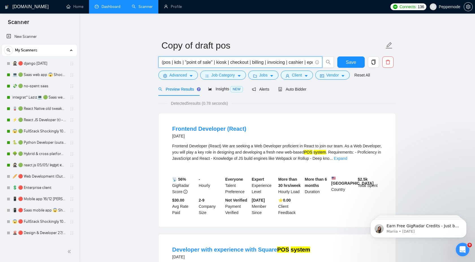
paste input ""point of sale" | "inventory management" | warehouse | kds | "kitchen display s…"
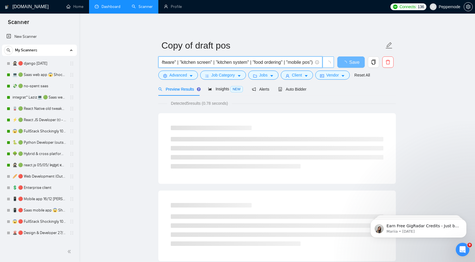
click at [328, 63] on icon "loading" at bounding box center [328, 64] width 6 height 6
click at [440, 77] on main "Copy of draft pos (pos | "point of sale" | "inventory management" | warehouse |…" at bounding box center [277, 265] width 378 height 487
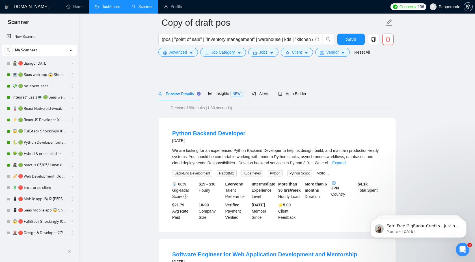
scroll to position [92, 0]
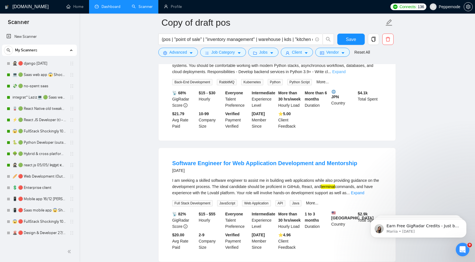
click at [346, 71] on link "Expand" at bounding box center [338, 72] width 13 height 5
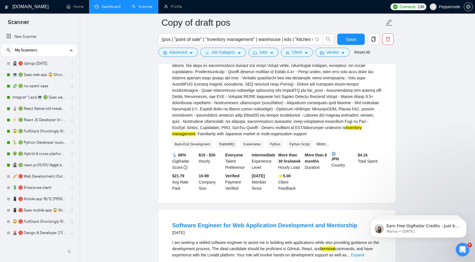
scroll to position [189, 0]
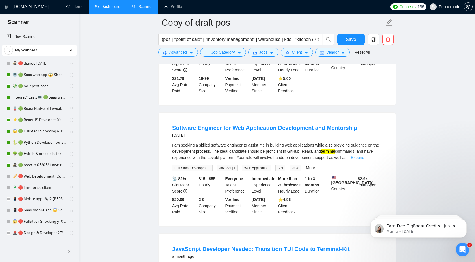
click at [364, 160] on link "Expand" at bounding box center [357, 158] width 13 height 5
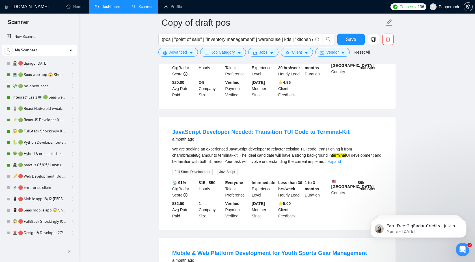
scroll to position [325, 0]
click at [341, 165] on link "Expand" at bounding box center [334, 162] width 13 height 5
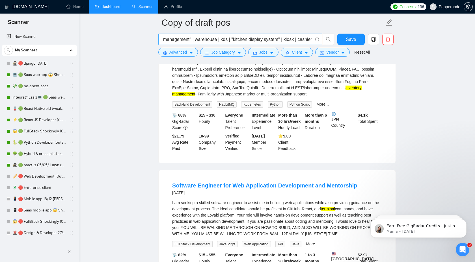
scroll to position [132, 0]
click at [293, 40] on input "(pos | "point of sale" | "inventory management" | warehouse | kds | "kitchen di…" at bounding box center [237, 39] width 151 height 7
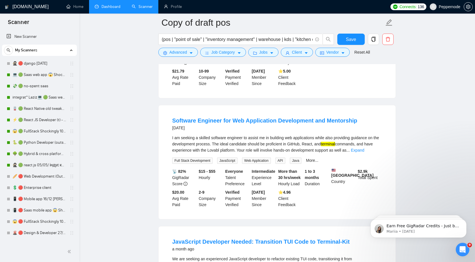
scroll to position [135, 0]
click at [364, 148] on link "Expand" at bounding box center [357, 150] width 13 height 5
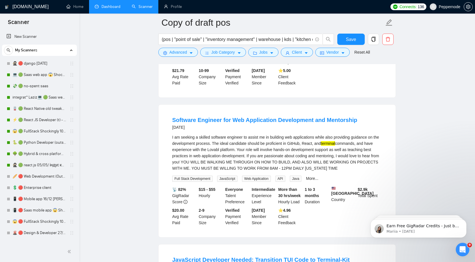
scroll to position [0, 0]
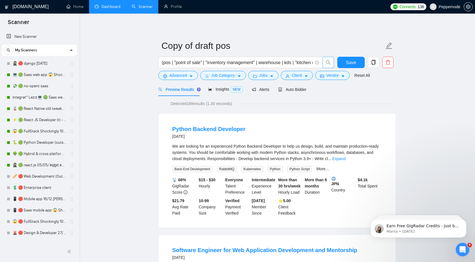
click at [327, 65] on icon "search" at bounding box center [328, 62] width 5 height 5
click at [312, 63] on input "(pos | "point of sale" | "inventory management" | warehouse | kds | "kitchen di…" at bounding box center [237, 62] width 151 height 7
type input "(pos | "point of sale" | "inventory management" | warehouse | kds | "kitchen di…"
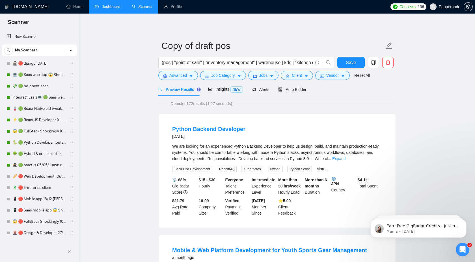
click at [346, 157] on link "Expand" at bounding box center [338, 159] width 13 height 5
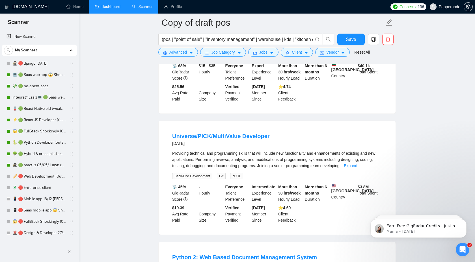
scroll to position [438, 0]
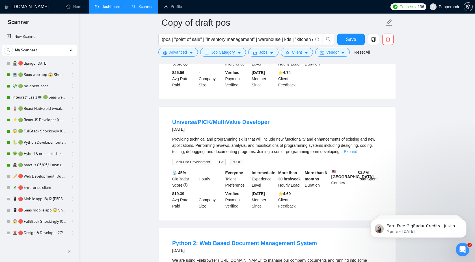
click at [357, 154] on link "Expand" at bounding box center [350, 152] width 13 height 5
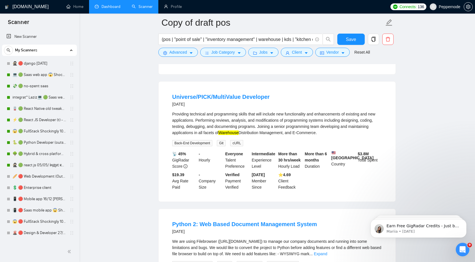
scroll to position [576, 0]
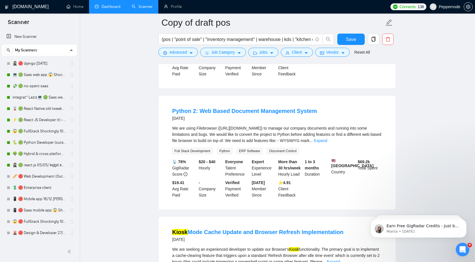
click at [382, 154] on li "Python 2: Web Based Document Management System [DATE] We are using Filebrowser …" at bounding box center [276, 153] width 223 height 100
click at [327, 143] on link "Expand" at bounding box center [320, 141] width 13 height 5
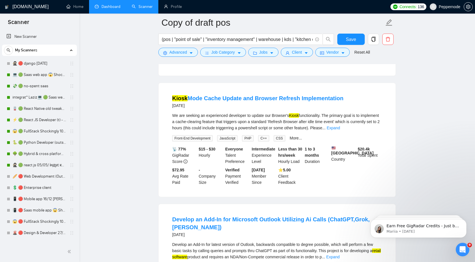
scroll to position [779, 0]
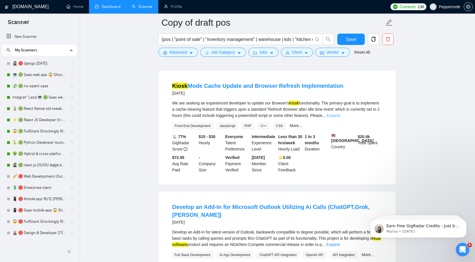
click at [340, 118] on link "Expand" at bounding box center [333, 115] width 13 height 5
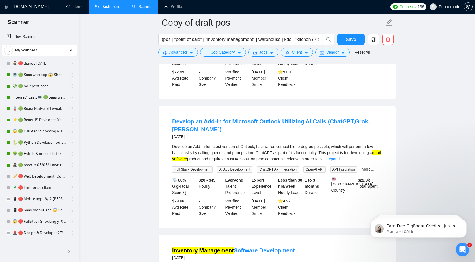
scroll to position [915, 0]
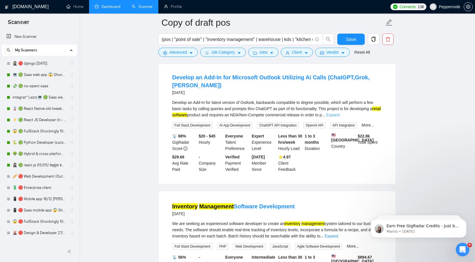
click at [340, 117] on link "Expand" at bounding box center [332, 115] width 13 height 5
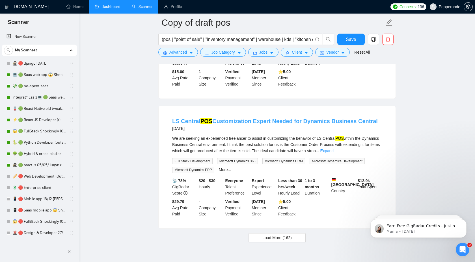
scroll to position [1293, 0]
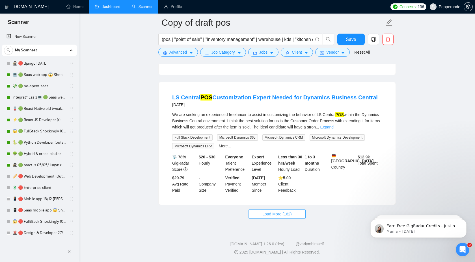
click at [286, 217] on span "Load More (162)" at bounding box center [276, 214] width 29 height 6
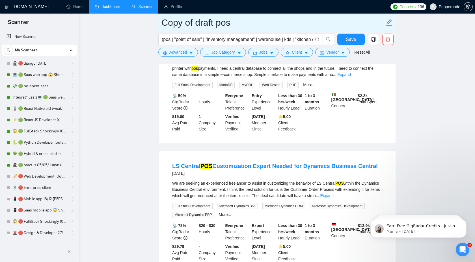
drag, startPoint x: 194, startPoint y: 23, endPoint x: 142, endPoint y: 23, distance: 52.0
click at [142, 23] on main "Copy of draft pos (pos | "point of sale" | "inventory management" | warehouse |…" at bounding box center [277, 156] width 378 height 2675
type input "draft pos 2"
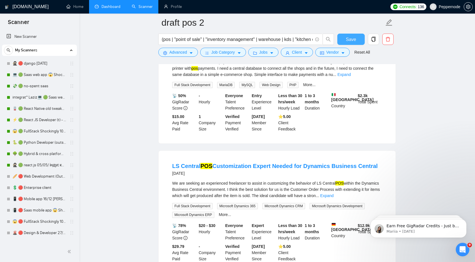
click at [343, 41] on button "Save" at bounding box center [350, 39] width 27 height 11
click at [373, 38] on icon "copy" at bounding box center [373, 39] width 5 height 5
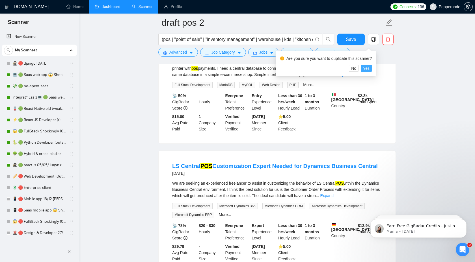
click at [370, 68] on span "Yes" at bounding box center [366, 68] width 7 height 6
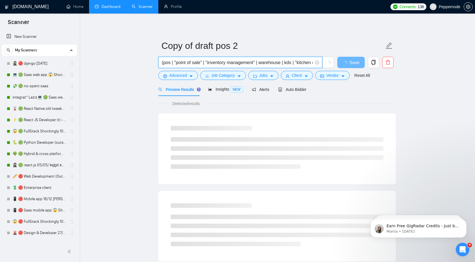
click at [270, 61] on input "(pos | "point of sale" | "inventory management" | warehouse | kds | "kitchen di…" at bounding box center [237, 62] width 151 height 7
type input "marketplace (system* | platform* | soft* | app*)"
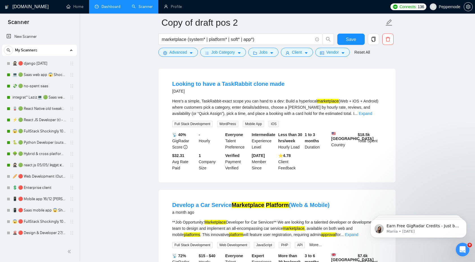
scroll to position [46, 0]
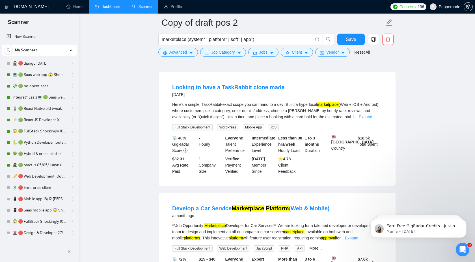
click at [371, 118] on link "Expand" at bounding box center [365, 117] width 13 height 5
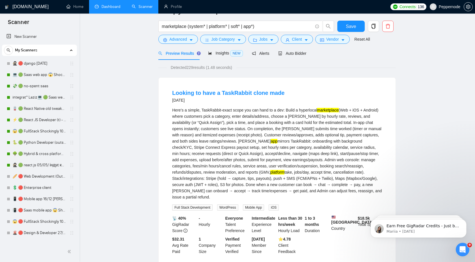
scroll to position [0, 0]
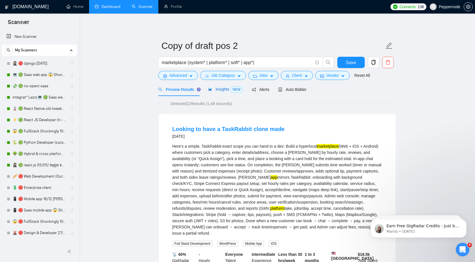
click at [222, 90] on span "Insights NEW" at bounding box center [225, 89] width 34 height 5
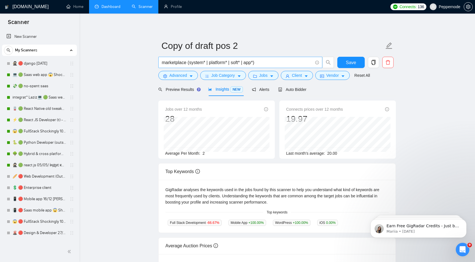
click at [181, 62] on input "marketplace (system* | platform* | soft* | app*)" at bounding box center [237, 62] width 151 height 7
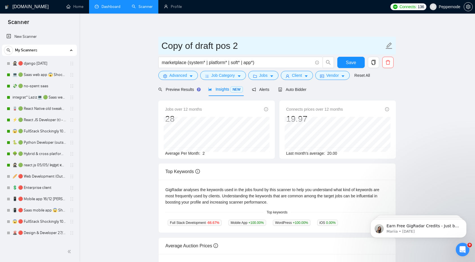
drag, startPoint x: 195, startPoint y: 46, endPoint x: 272, endPoint y: 46, distance: 76.6
click at [272, 46] on input "Copy of draft pos 2" at bounding box center [272, 46] width 223 height 14
paste input "marketplace"
click at [215, 47] on input "Copy of draft pos 2" at bounding box center [272, 46] width 223 height 14
paste input "marketplace"
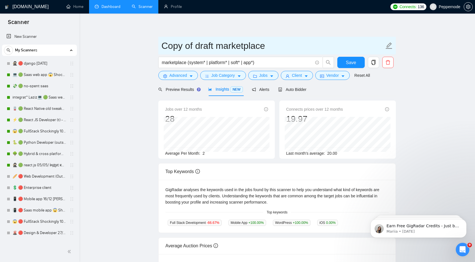
click at [193, 45] on input "Copy of draft marketplace" at bounding box center [272, 46] width 223 height 14
type input "draft marketplace"
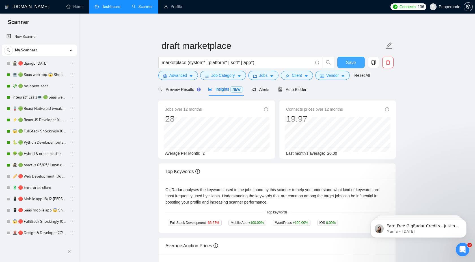
click at [350, 62] on span "Save" at bounding box center [351, 62] width 10 height 7
click at [175, 92] on div "Preview Results" at bounding box center [178, 90] width 41 height 6
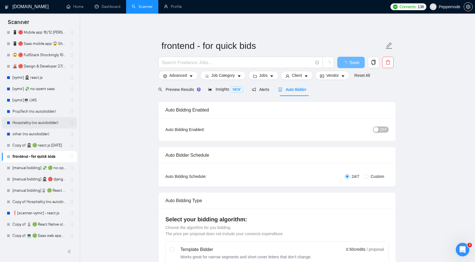
click at [35, 122] on link "Hospitality (no autobidder)" at bounding box center [39, 122] width 54 height 11
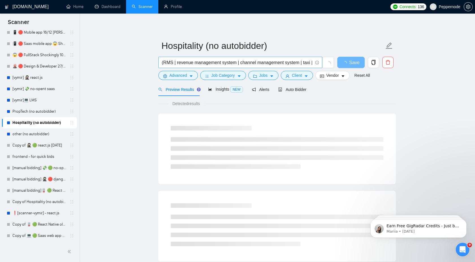
click at [272, 64] on input "(RMS | revenue management system | channel management system | taxi | "Restaura…" at bounding box center [237, 62] width 151 height 7
